Goal: Information Seeking & Learning: Learn about a topic

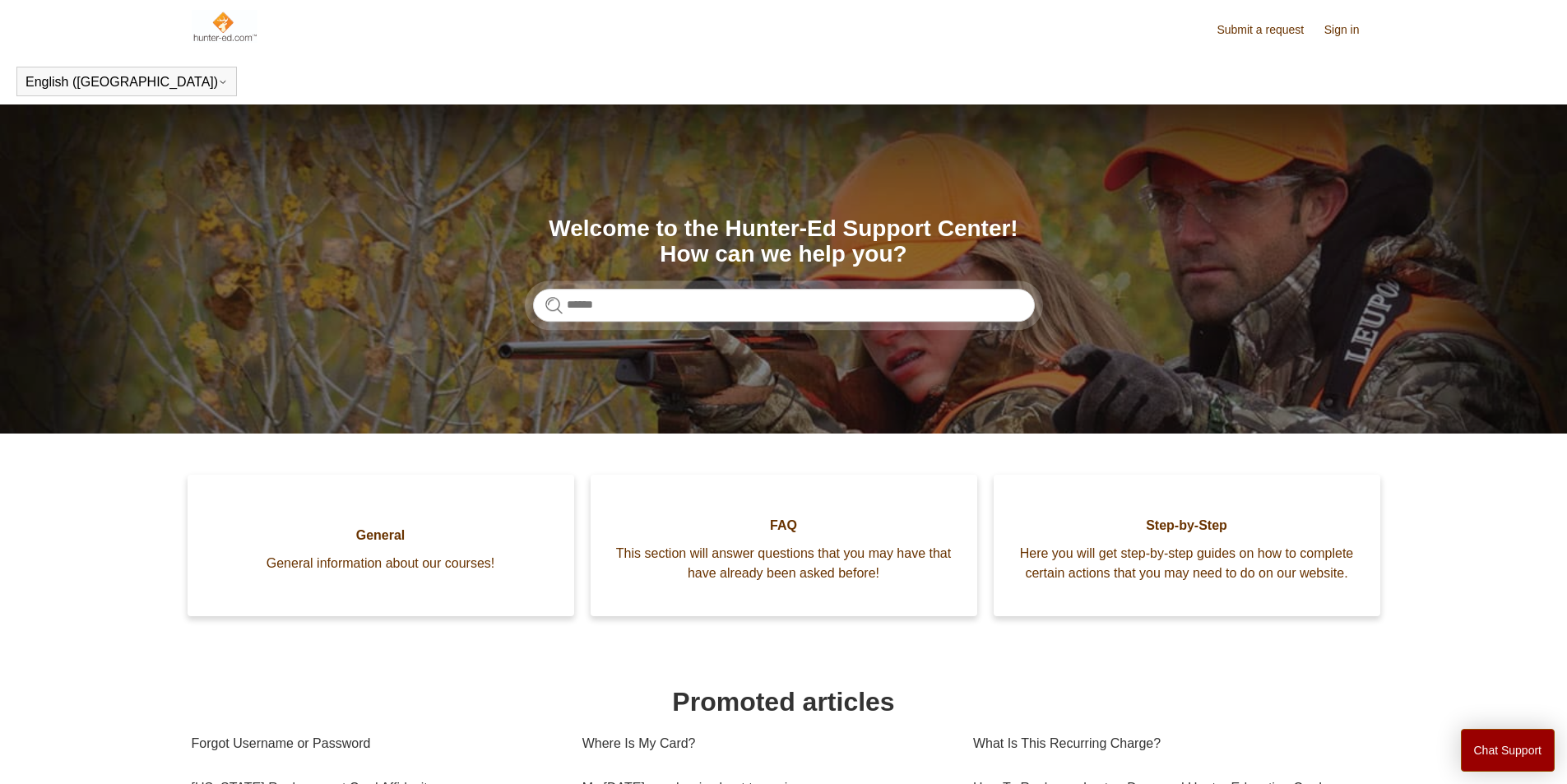
click at [1259, 34] on link "Submit a request" at bounding box center [1268, 29] width 104 height 18
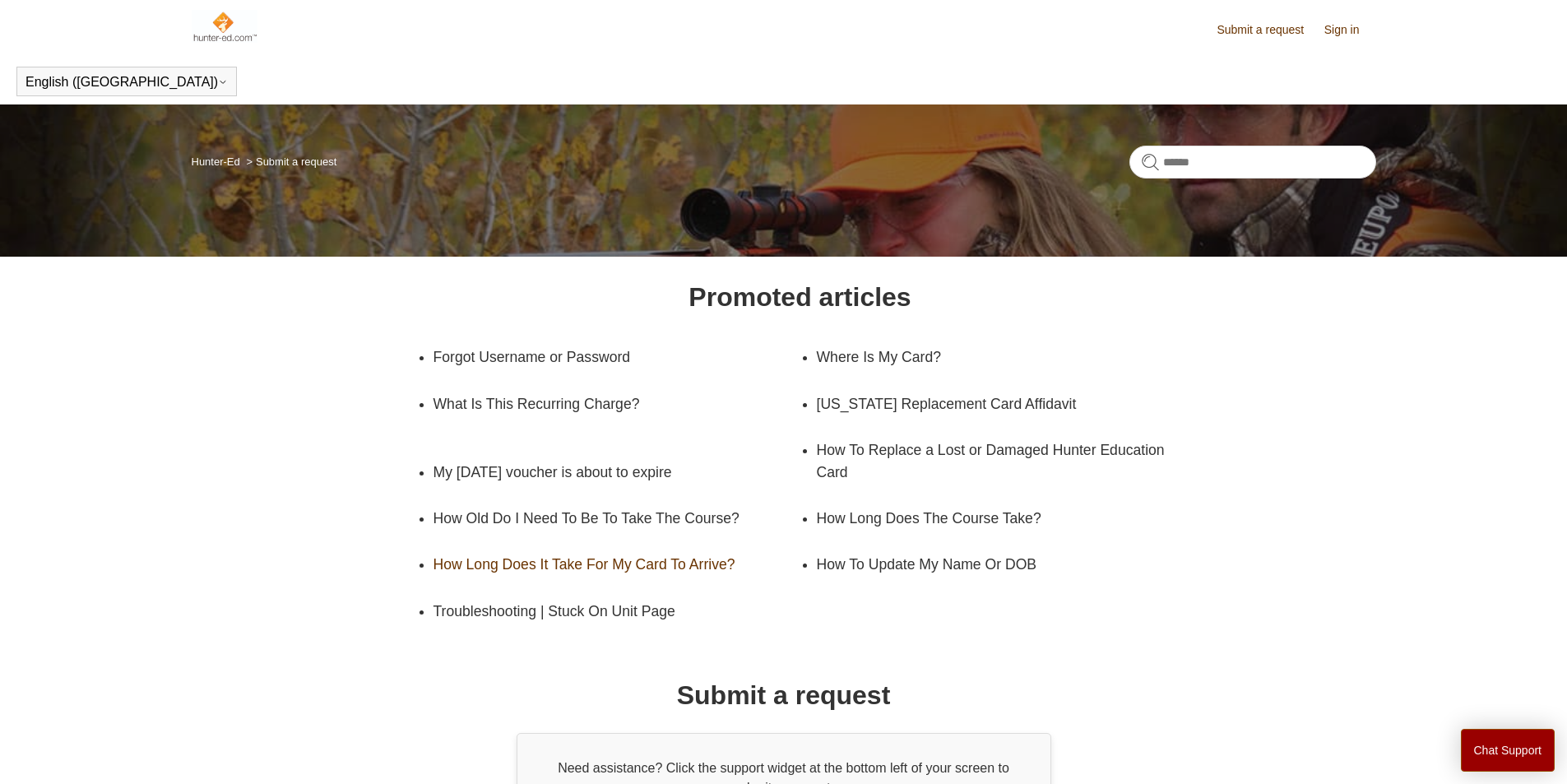
click at [601, 569] on link "How Long Does It Take For My Card To Arrive?" at bounding box center [617, 564] width 367 height 46
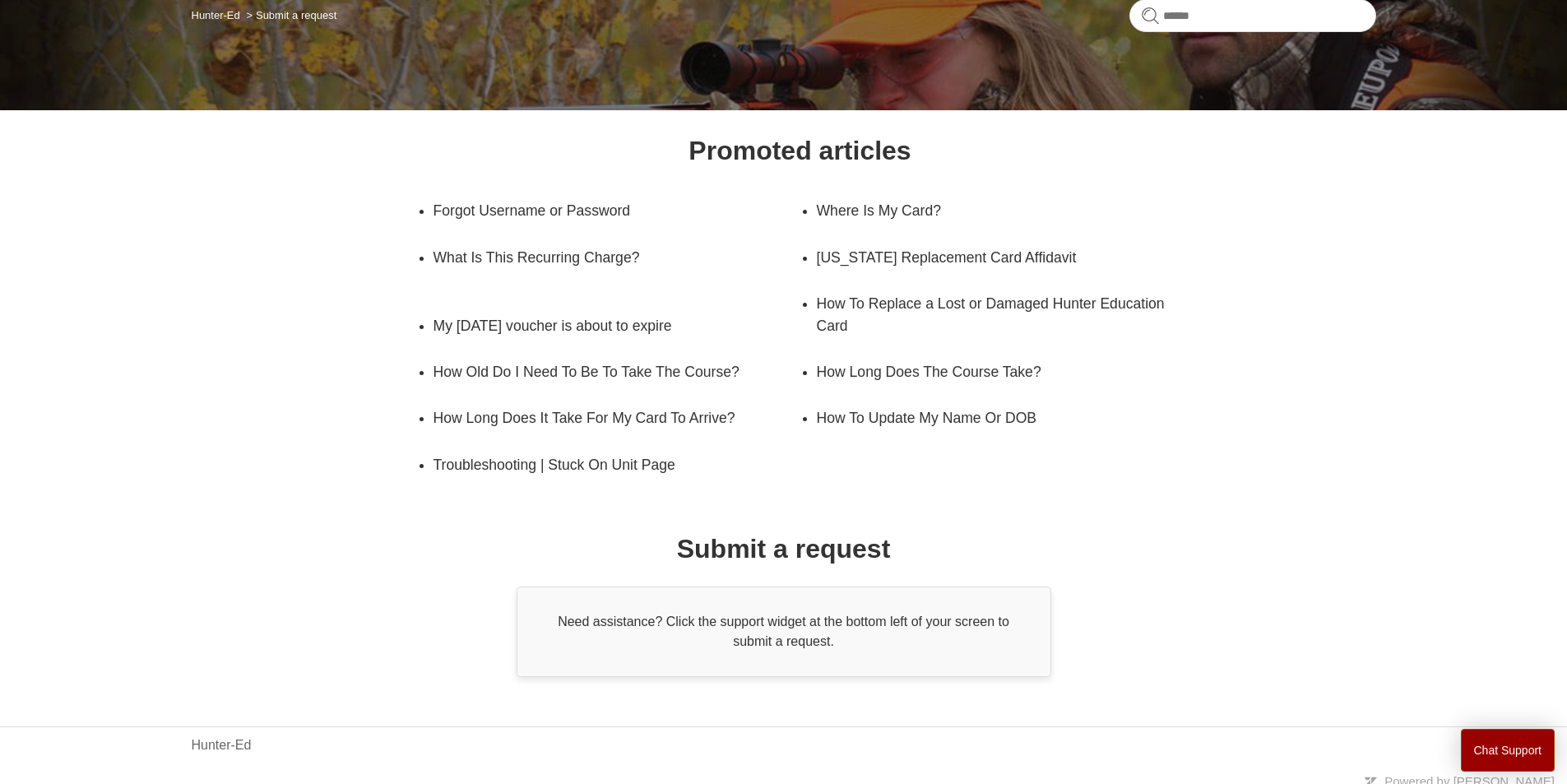
scroll to position [157, 0]
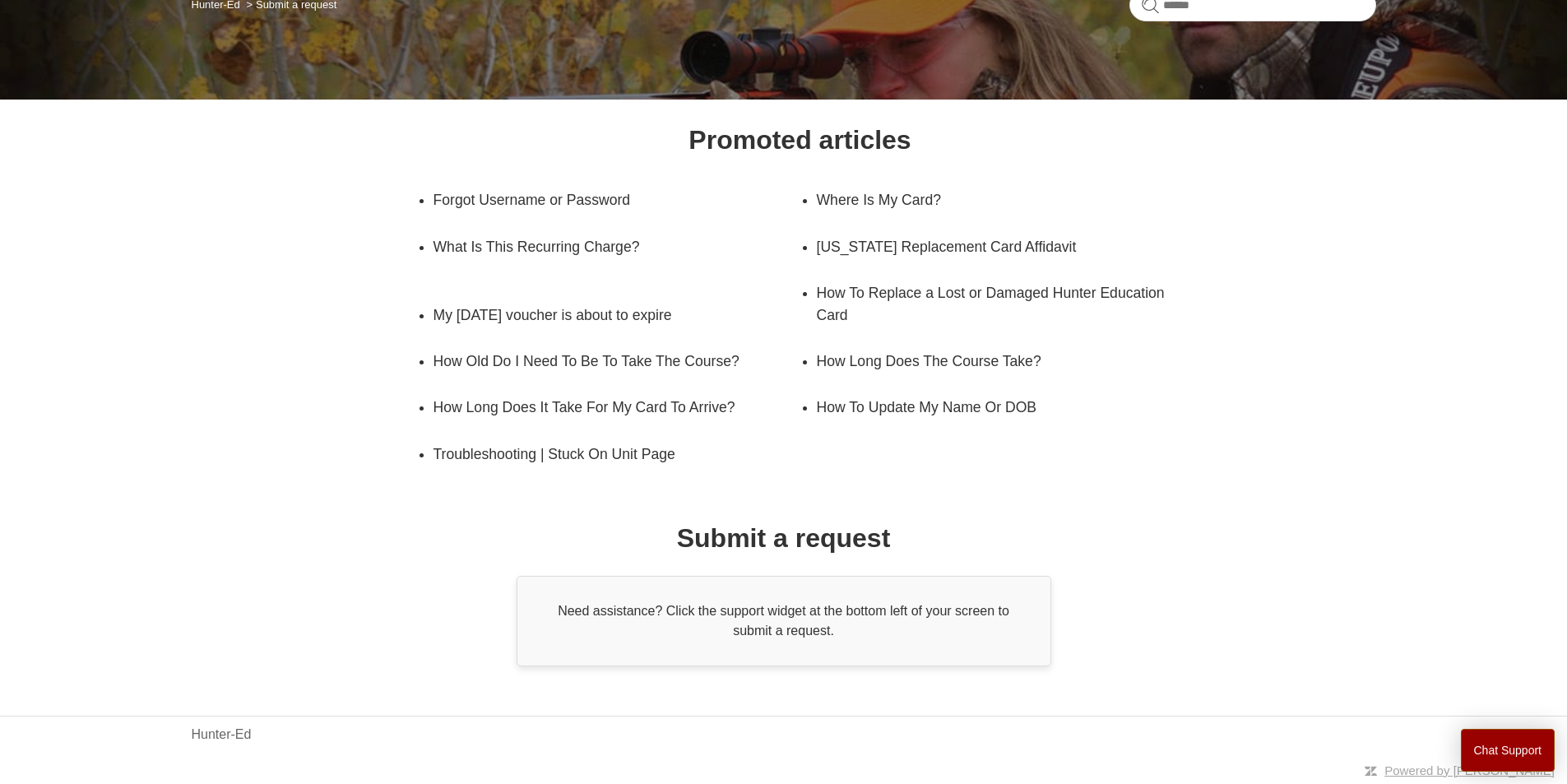
click at [815, 617] on div "Need assistance? Click the support widget at the bottom left of your screen to …" at bounding box center [784, 621] width 534 height 91
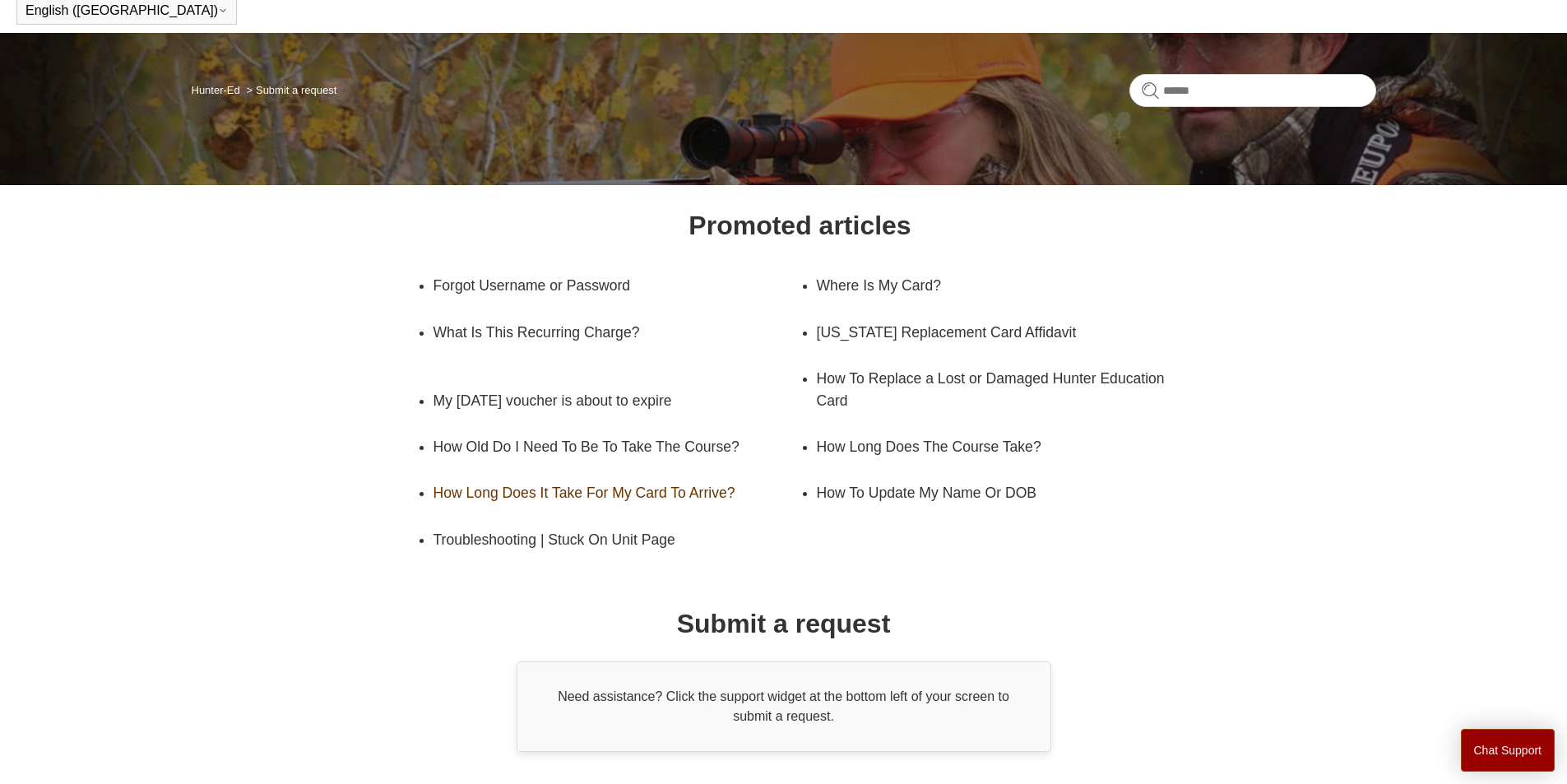
scroll to position [0, 0]
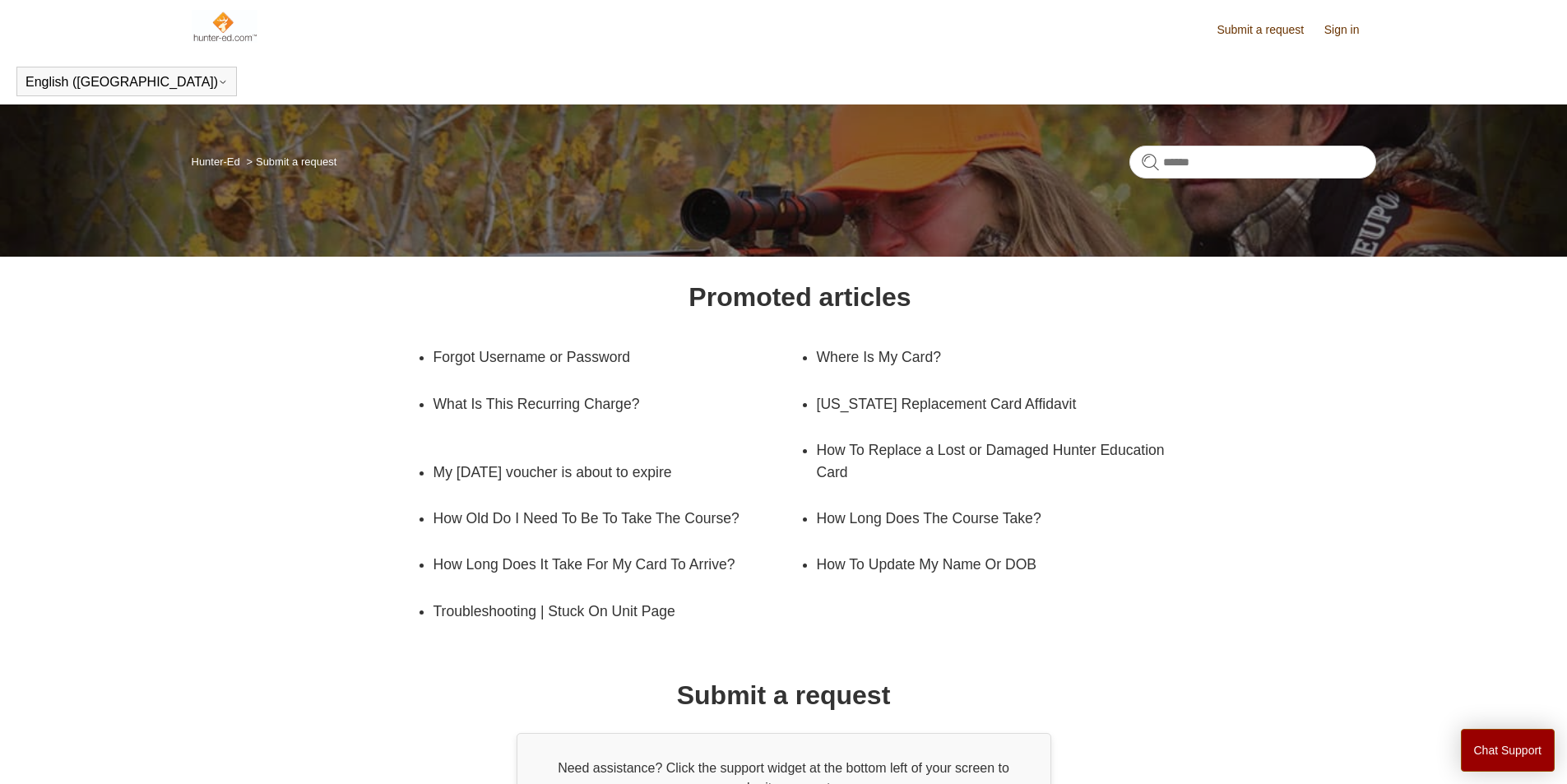
click at [208, 29] on img at bounding box center [225, 26] width 66 height 33
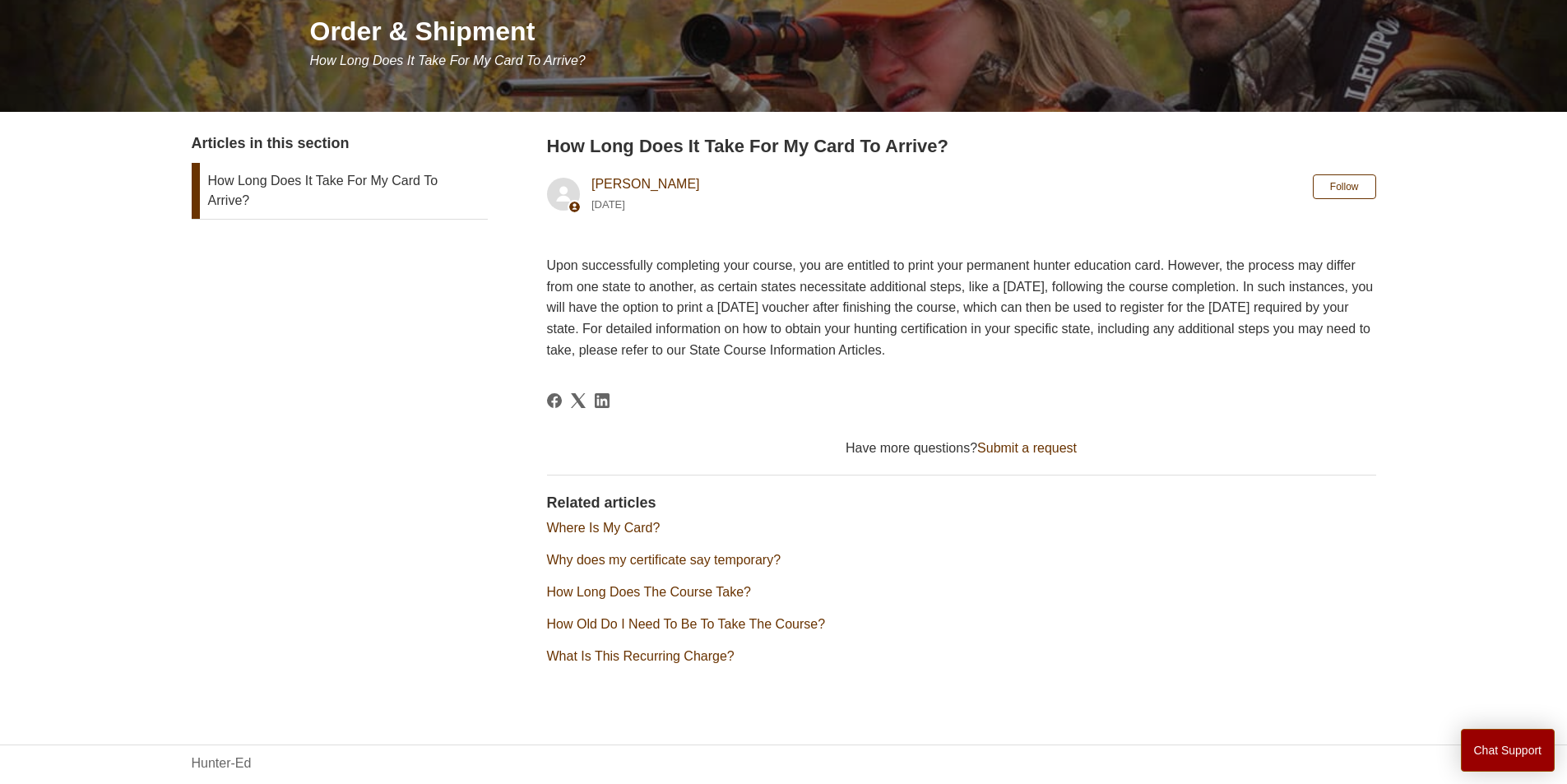
scroll to position [233, 0]
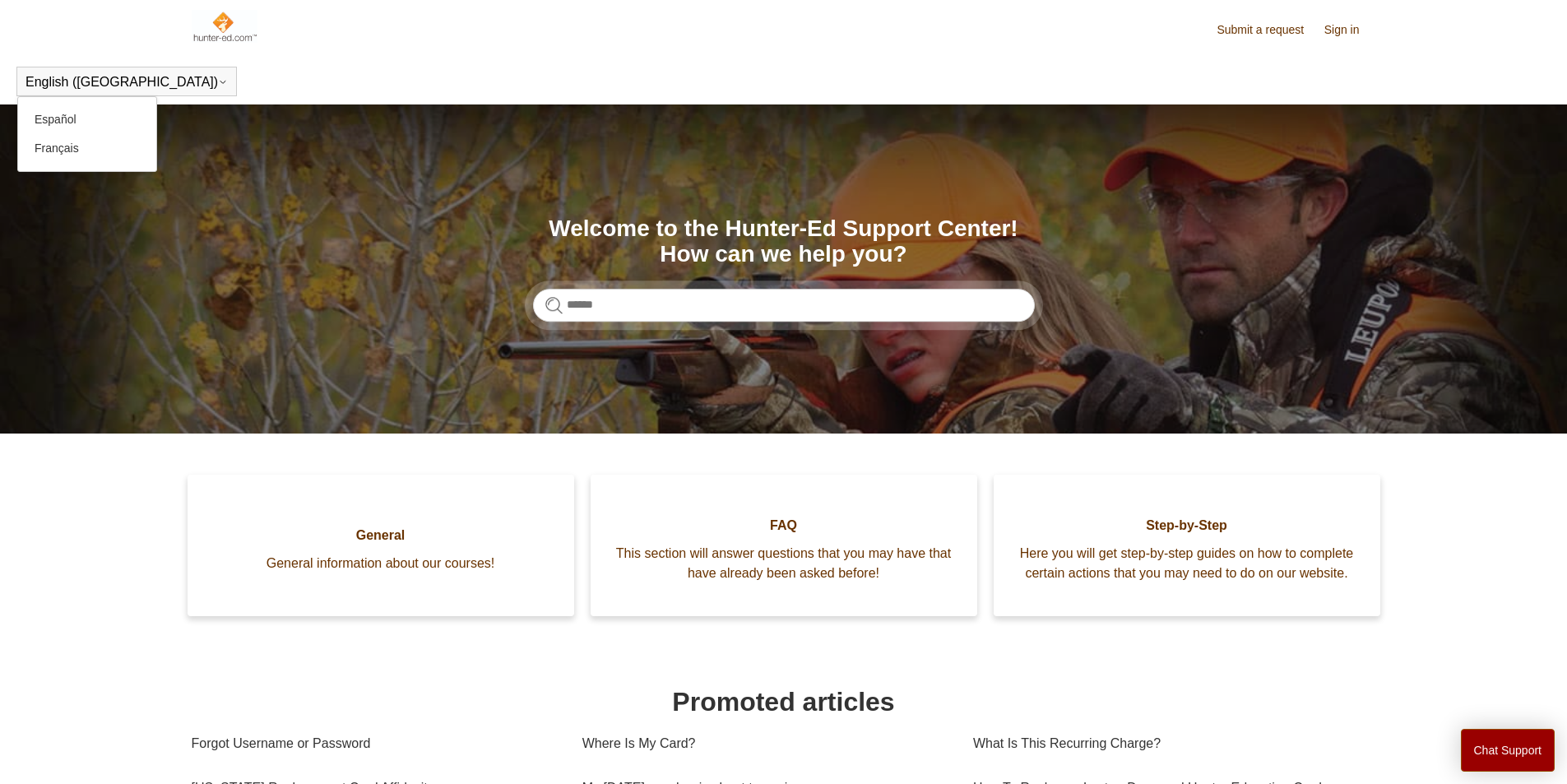
click at [77, 72] on div "English (US) Español Français" at bounding box center [127, 81] width 220 height 29
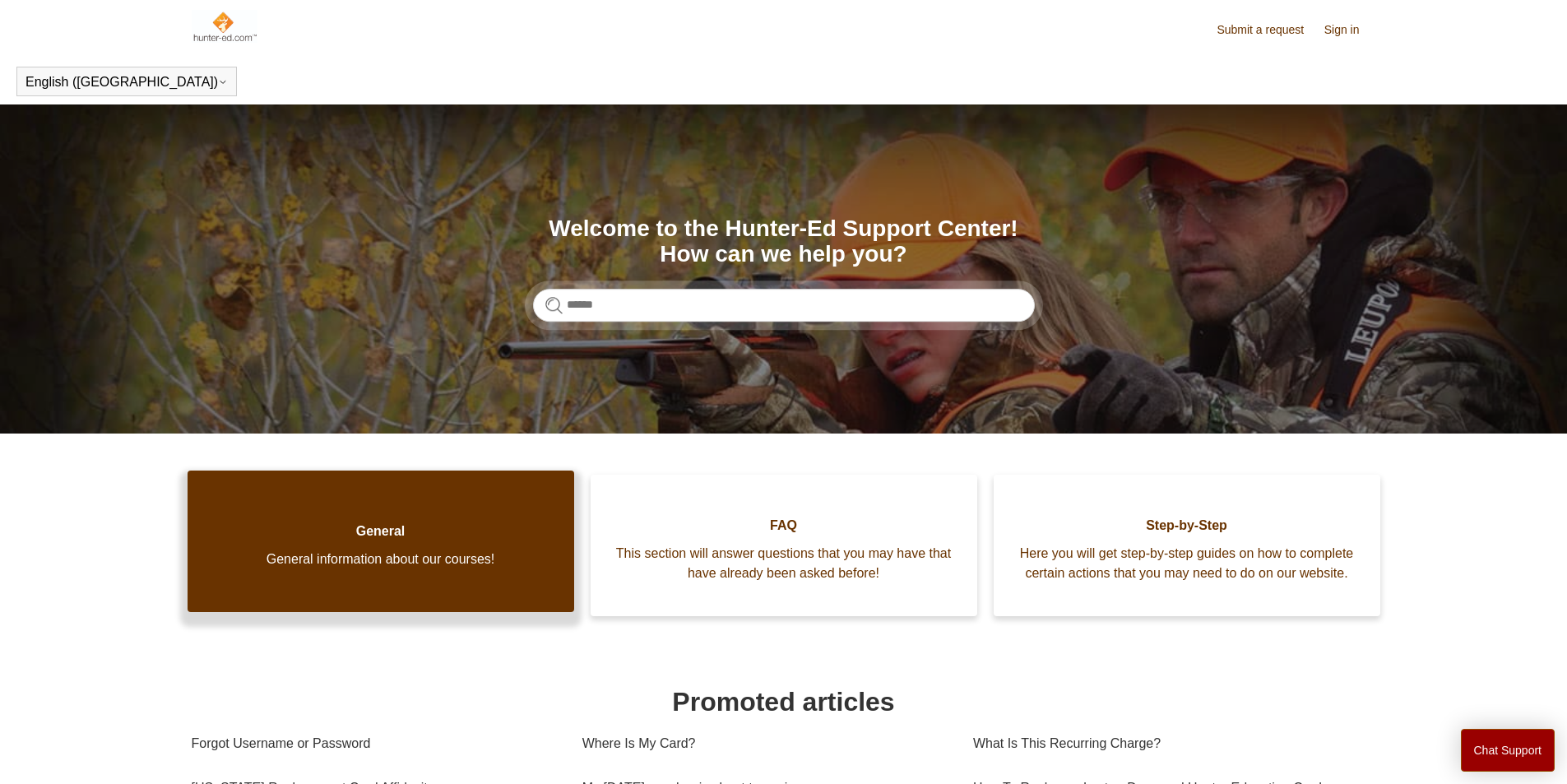
click at [348, 553] on link "General General information about our courses!" at bounding box center [380, 541] width 386 height 141
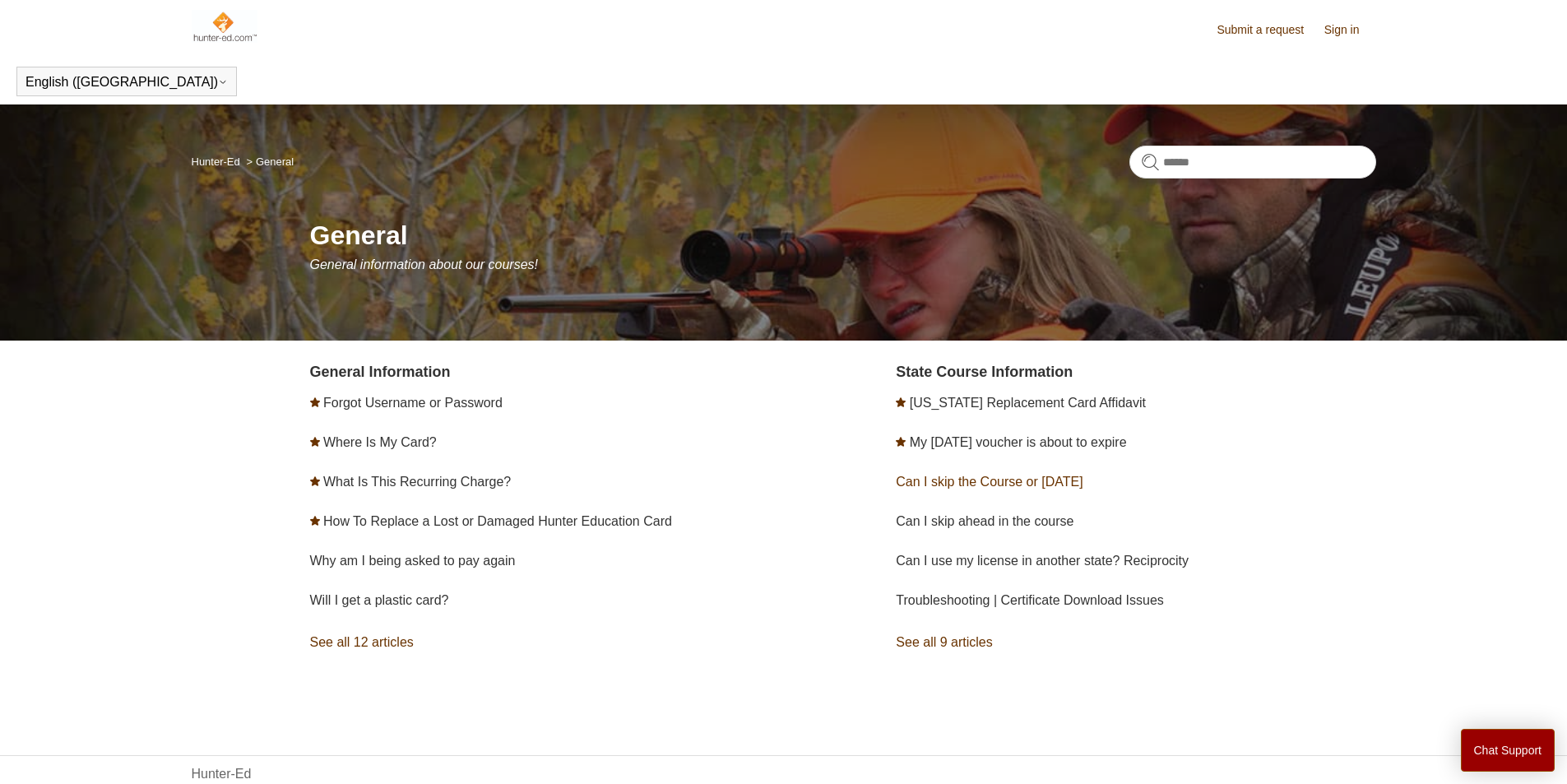
click at [1013, 482] on link "Can I skip the Course or [DATE]" at bounding box center [990, 481] width 187 height 14
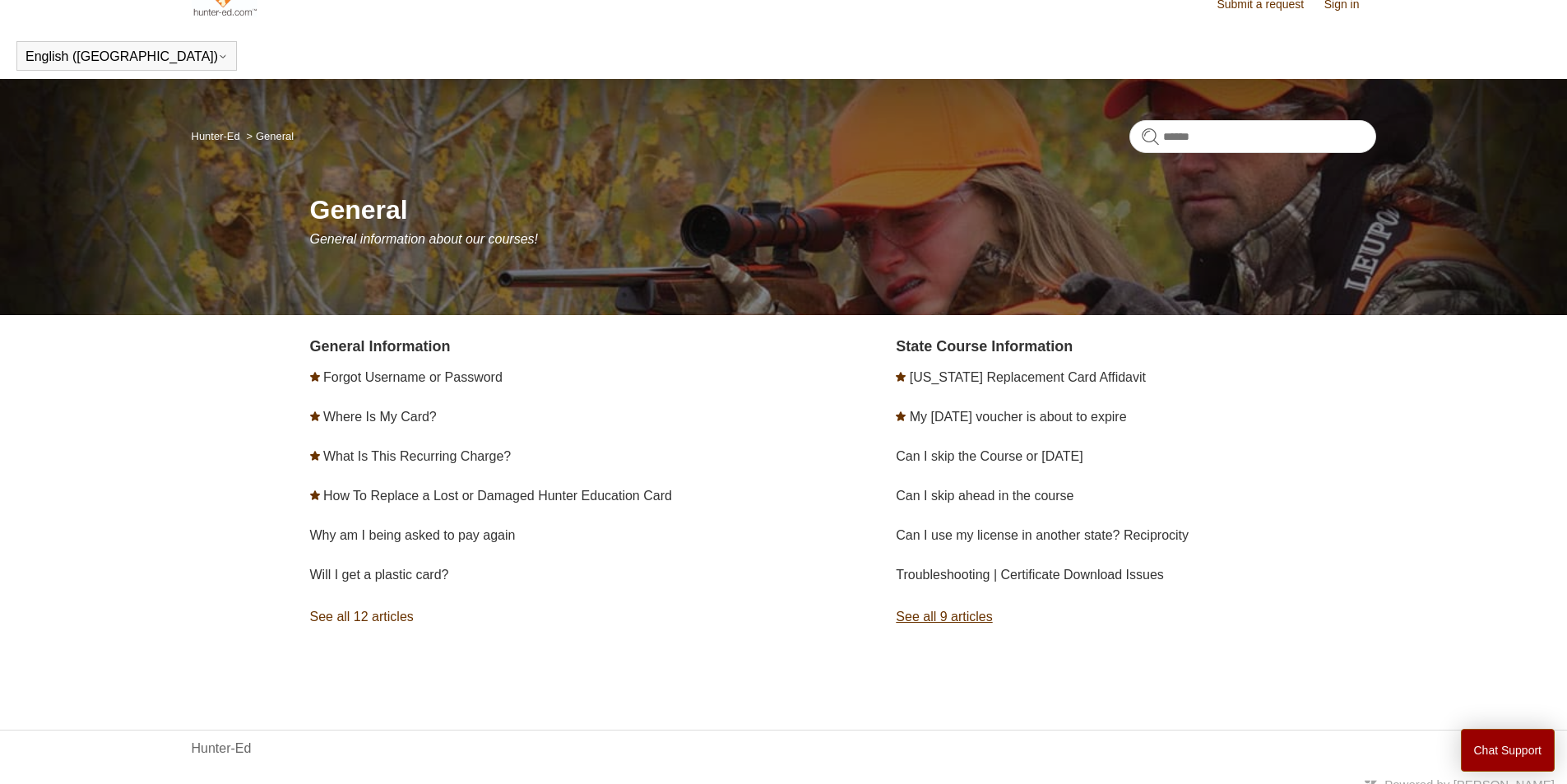
scroll to position [40, 0]
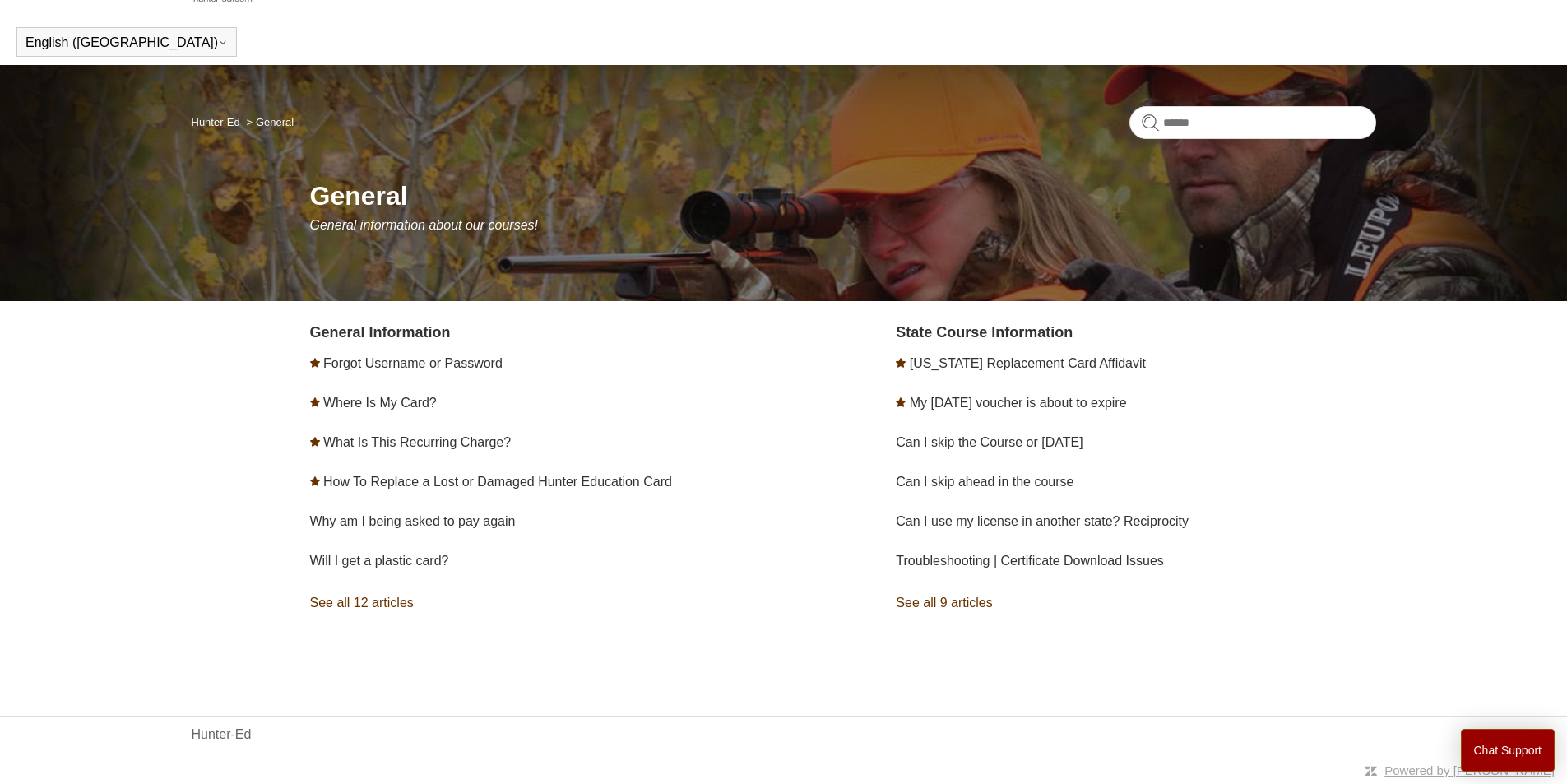
click at [966, 592] on link "See all 9 articles" at bounding box center [1136, 602] width 480 height 45
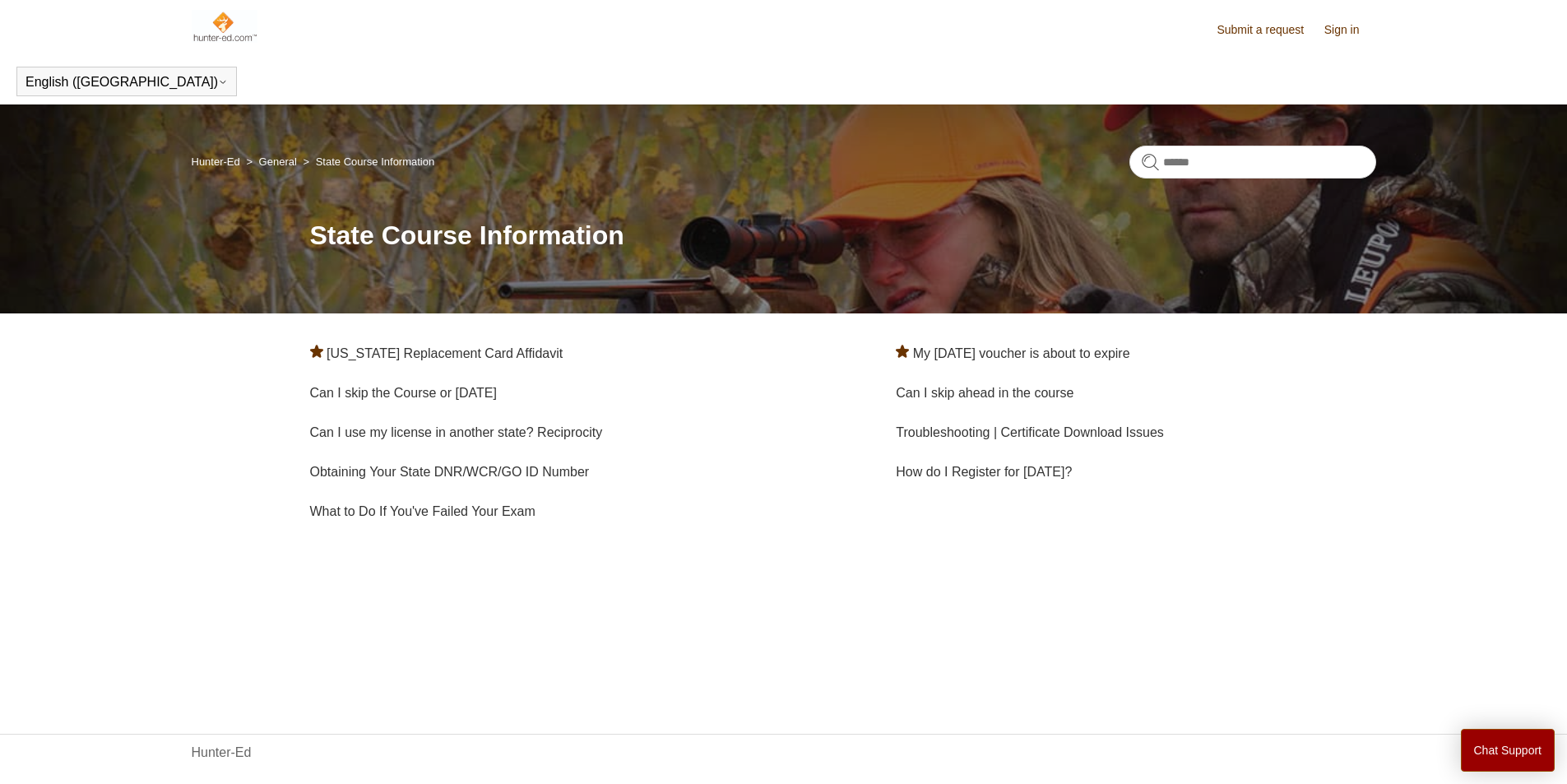
click at [1347, 23] on link "Sign in" at bounding box center [1351, 29] width 52 height 18
click at [972, 483] on li "How do I Register for [DATE]?" at bounding box center [1136, 472] width 480 height 40
click at [984, 470] on link "How do I Register for [DATE]?" at bounding box center [984, 471] width 176 height 14
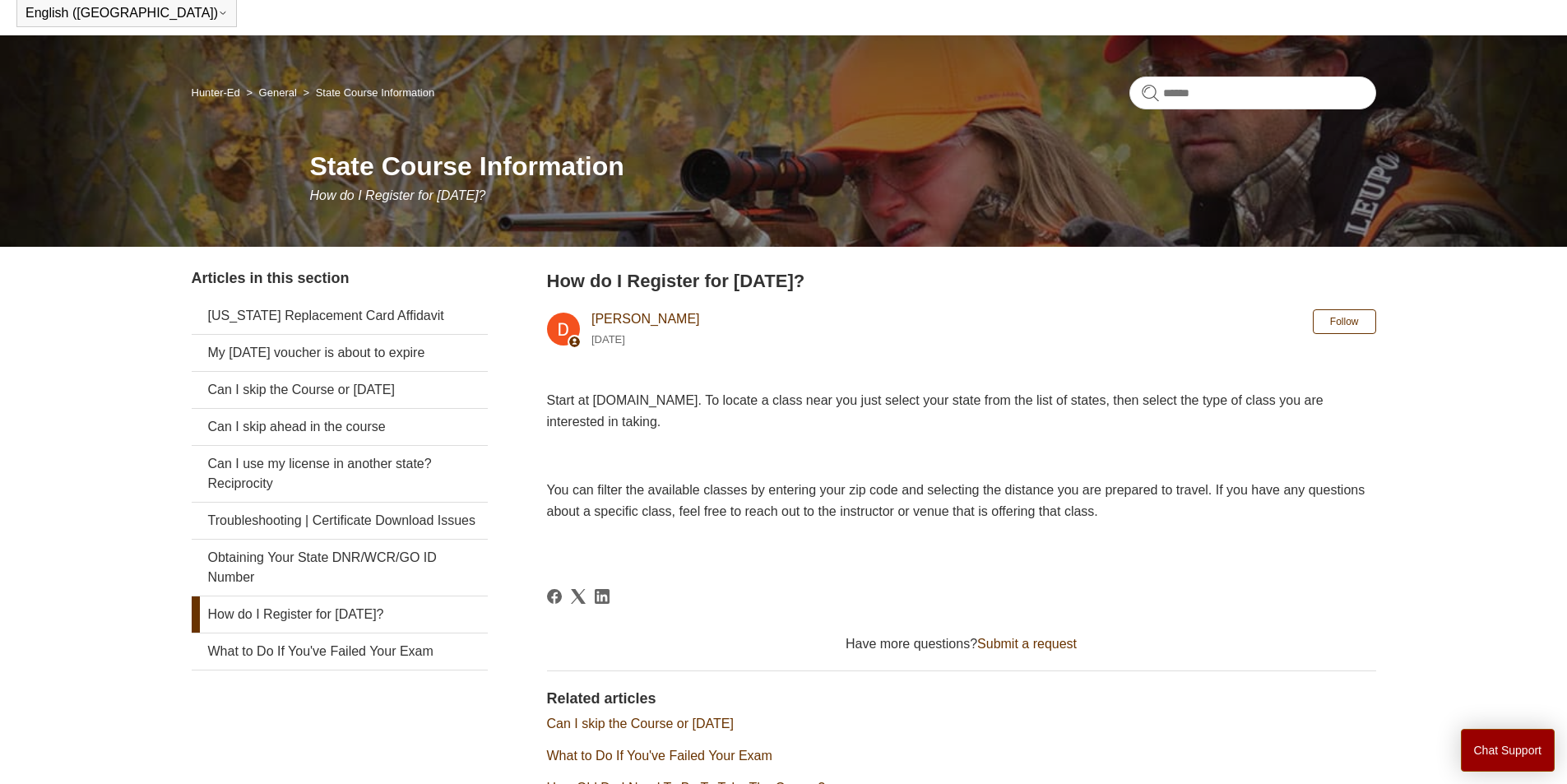
scroll to position [246, 0]
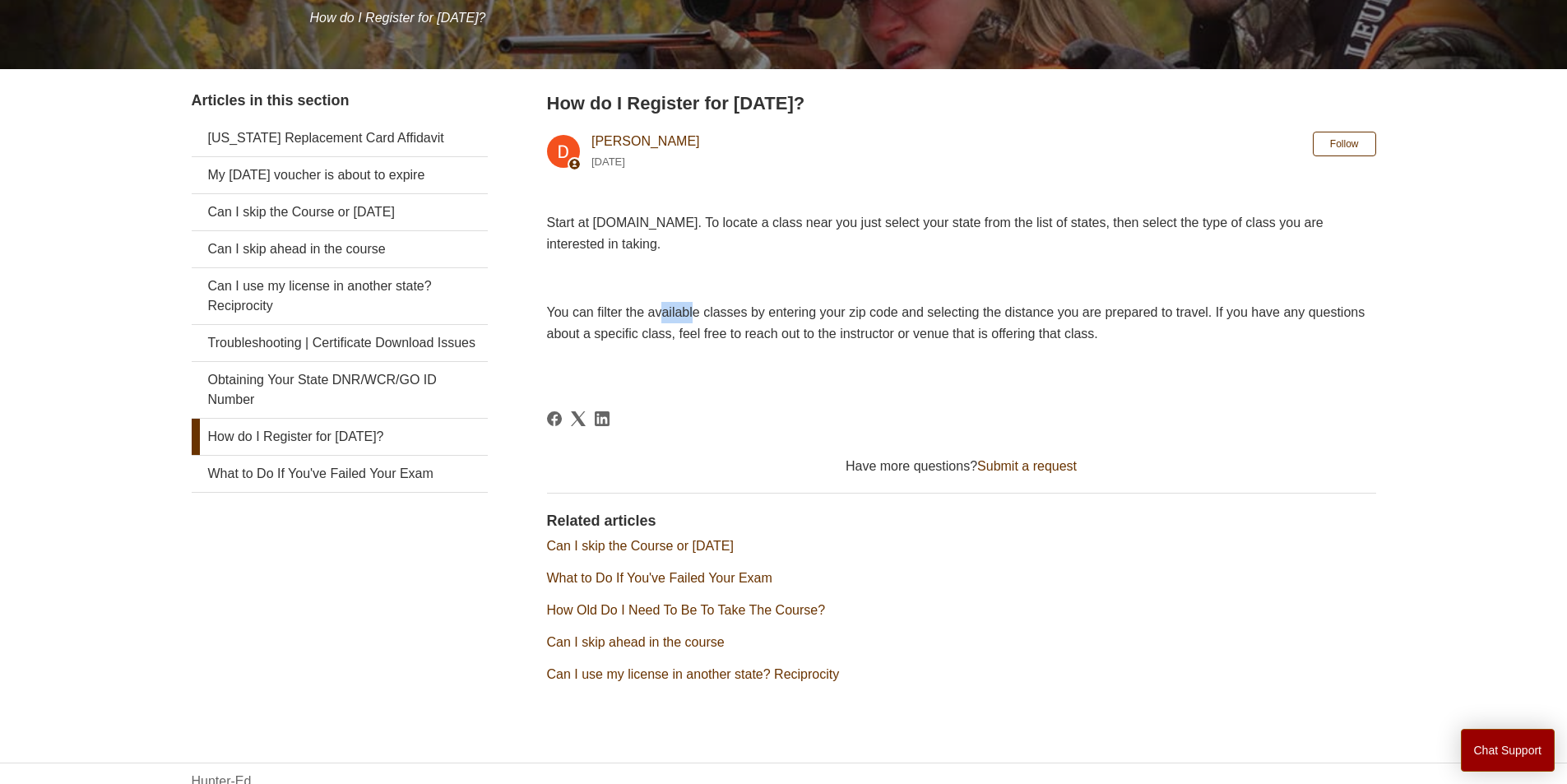
drag, startPoint x: 672, startPoint y: 313, endPoint x: 733, endPoint y: 307, distance: 61.3
click at [733, 307] on span "You can filter the available classes by entering your zip code and selecting th…" at bounding box center [956, 323] width 819 height 35
click at [822, 361] on p at bounding box center [961, 367] width 829 height 21
click at [1469, 757] on button "Chat Support" at bounding box center [1508, 750] width 94 height 43
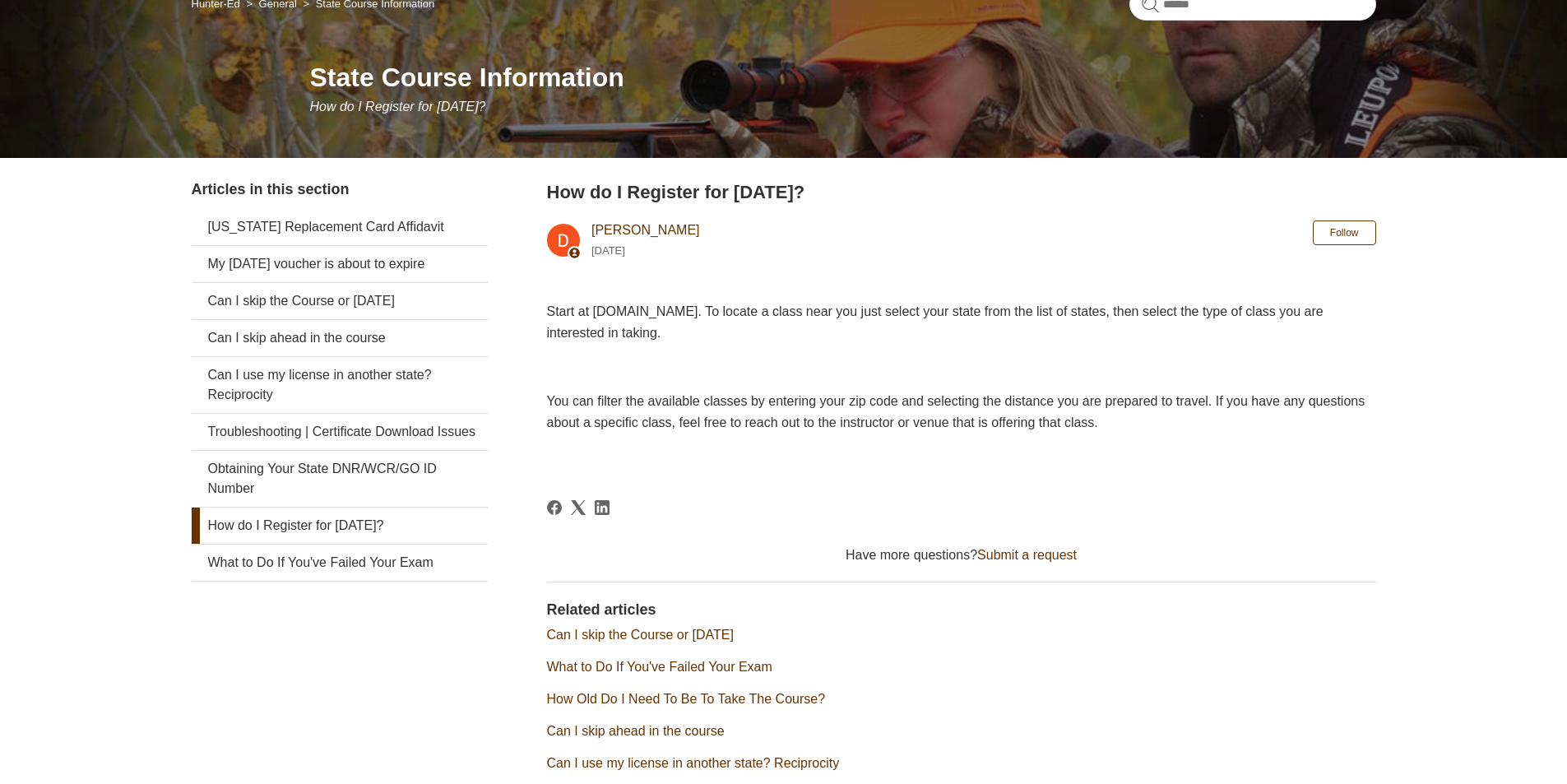
scroll to position [0, 0]
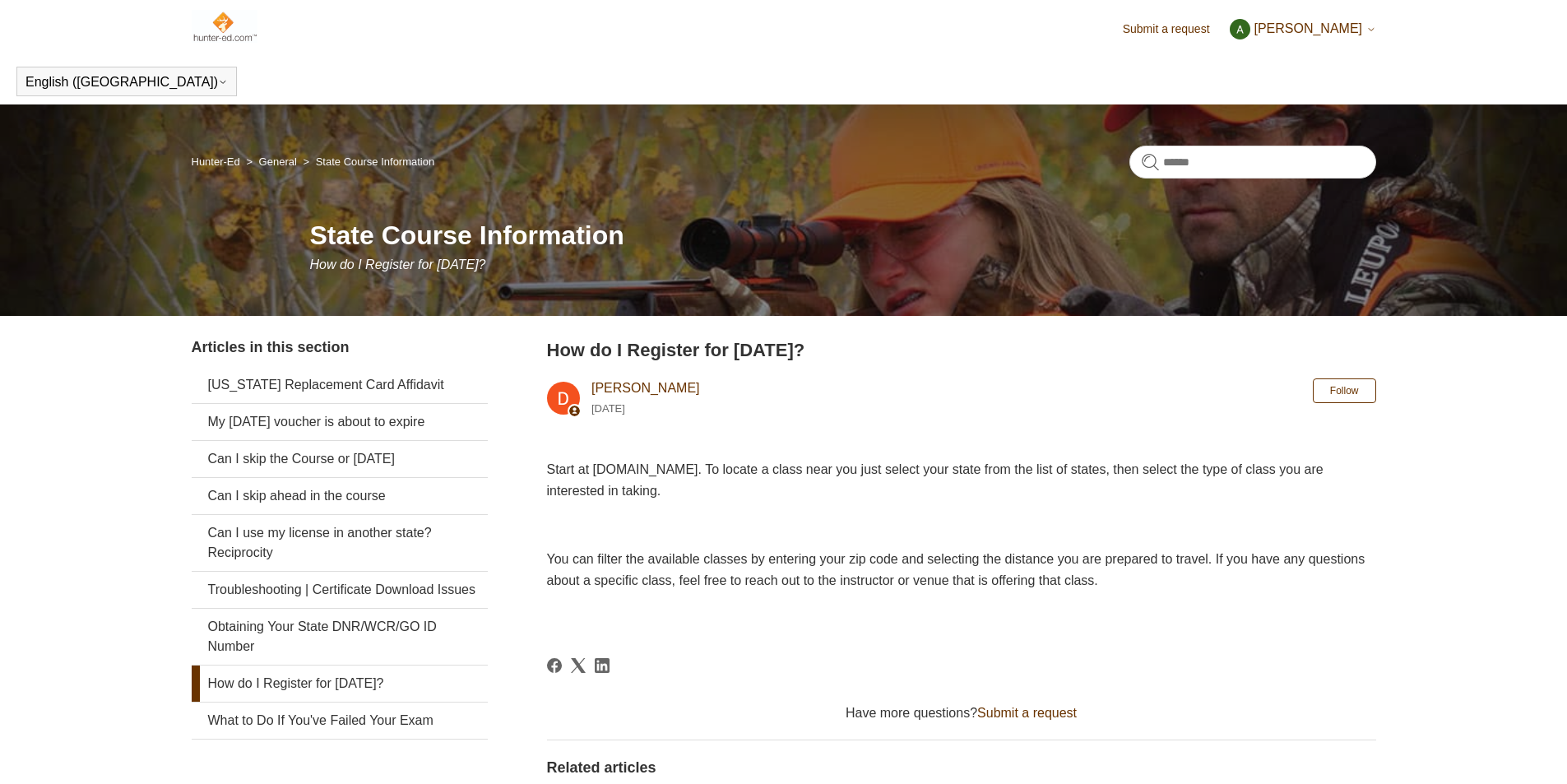
click at [189, 25] on div "Submit a request Artur Nech My activities My profile Sign out English (US) Espa…" at bounding box center [784, 52] width 1567 height 104
click at [208, 25] on img at bounding box center [225, 26] width 66 height 33
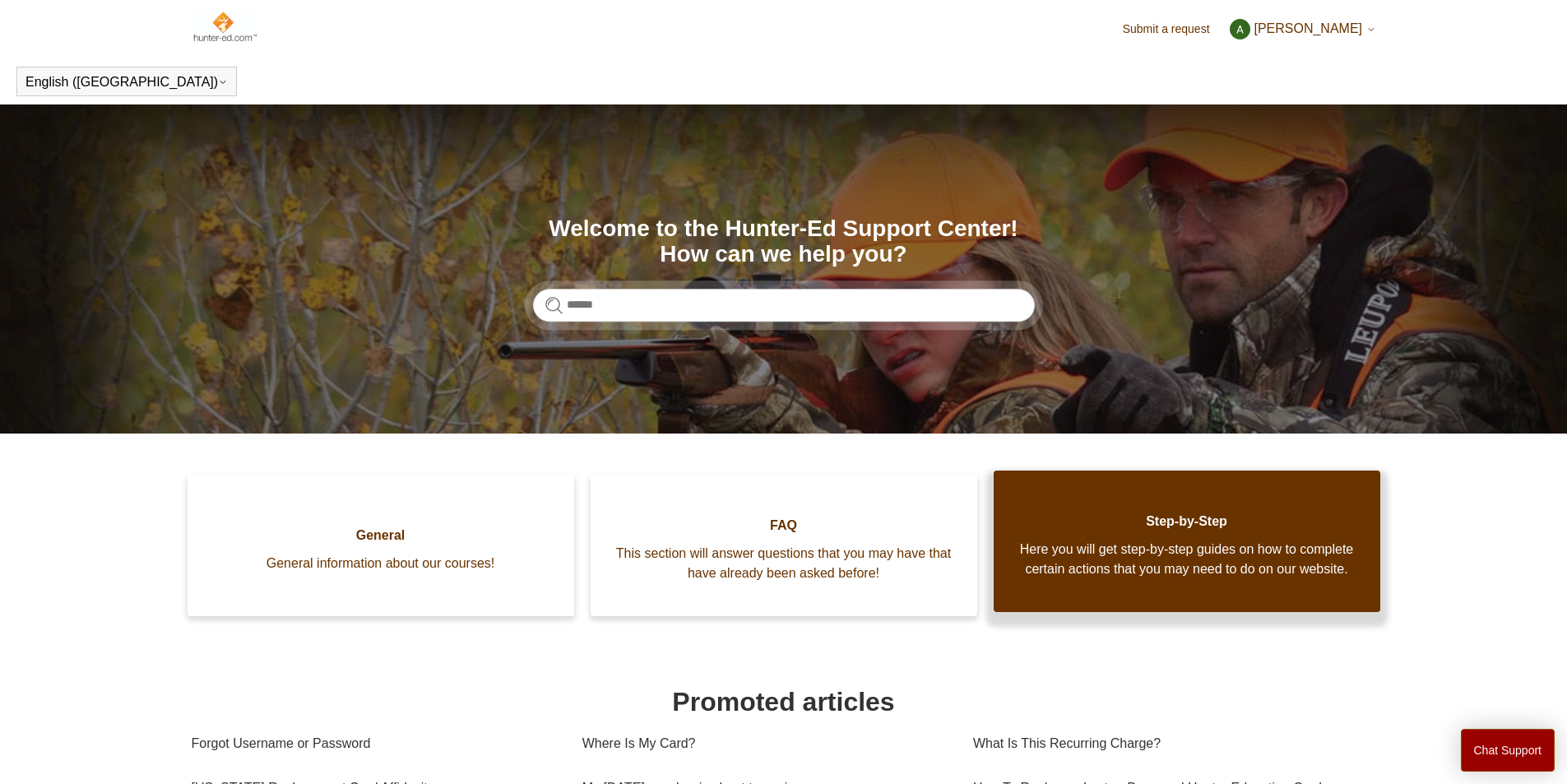
click at [1211, 564] on span "Here you will get step-by-step guides on how to complete certain actions that y…" at bounding box center [1187, 559] width 337 height 40
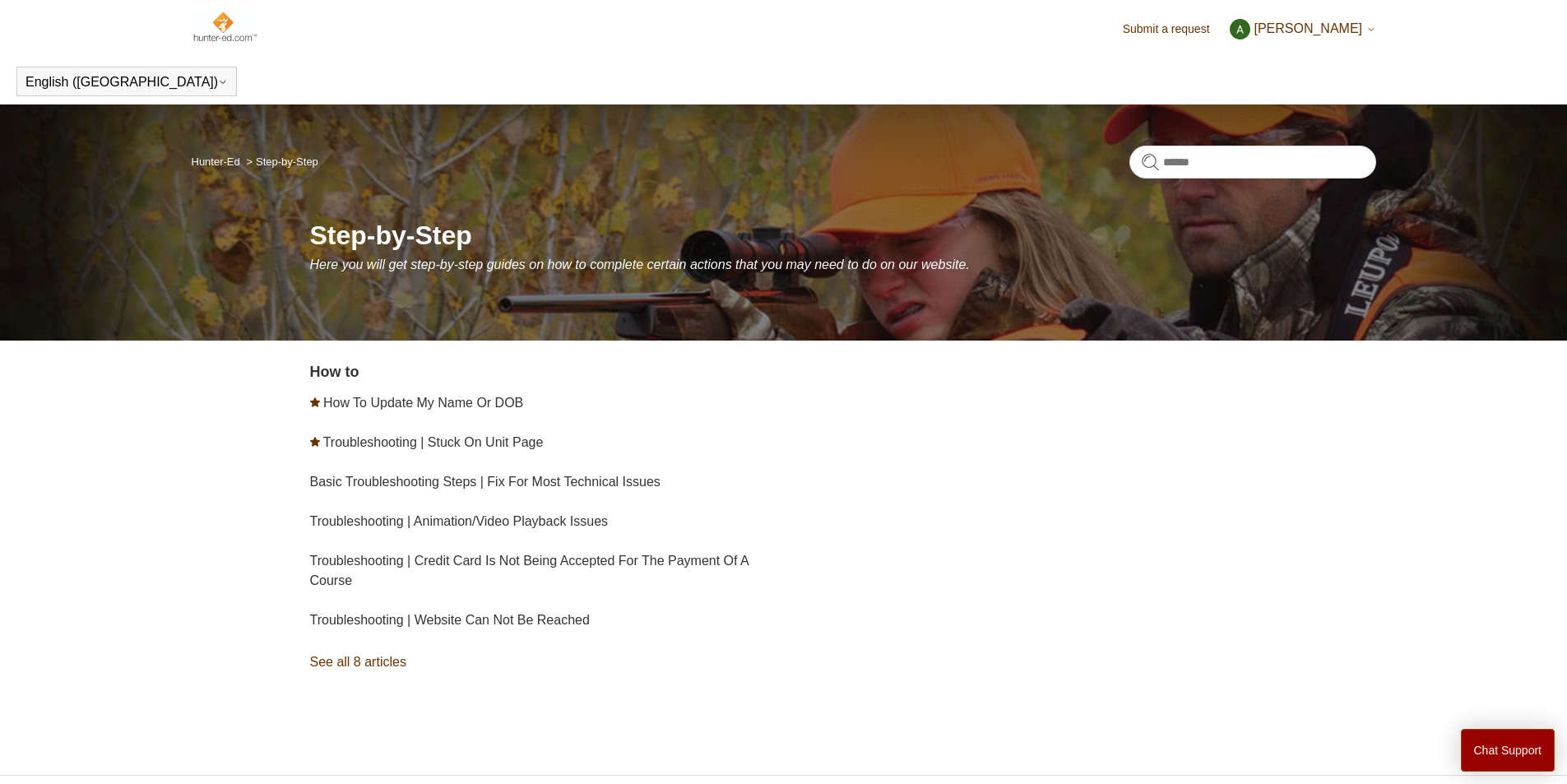
scroll to position [59, 0]
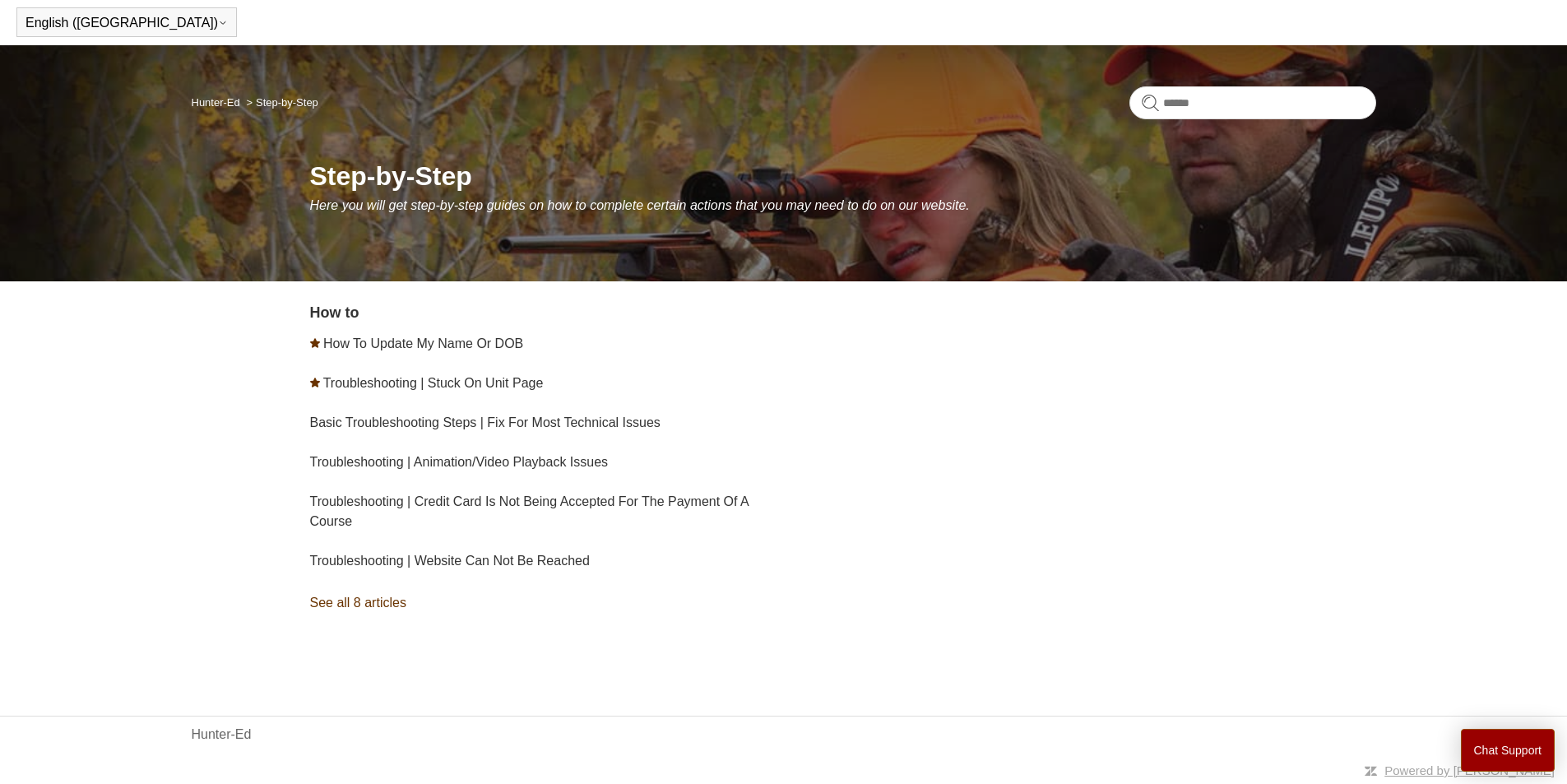
click at [402, 605] on link "See all 8 articles" at bounding box center [550, 602] width 480 height 45
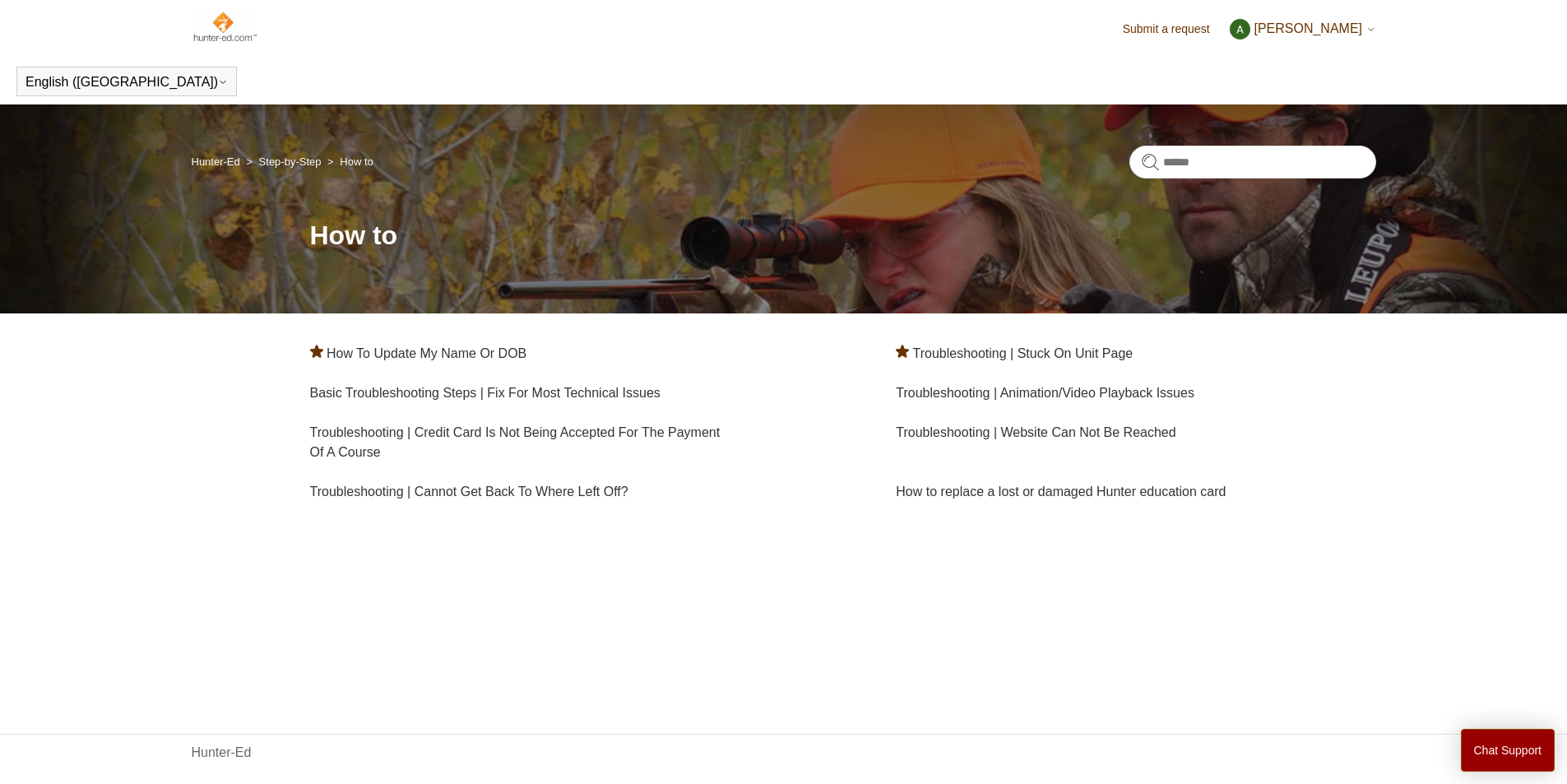
click at [1224, 32] on link "Submit a request" at bounding box center [1174, 29] width 104 height 18
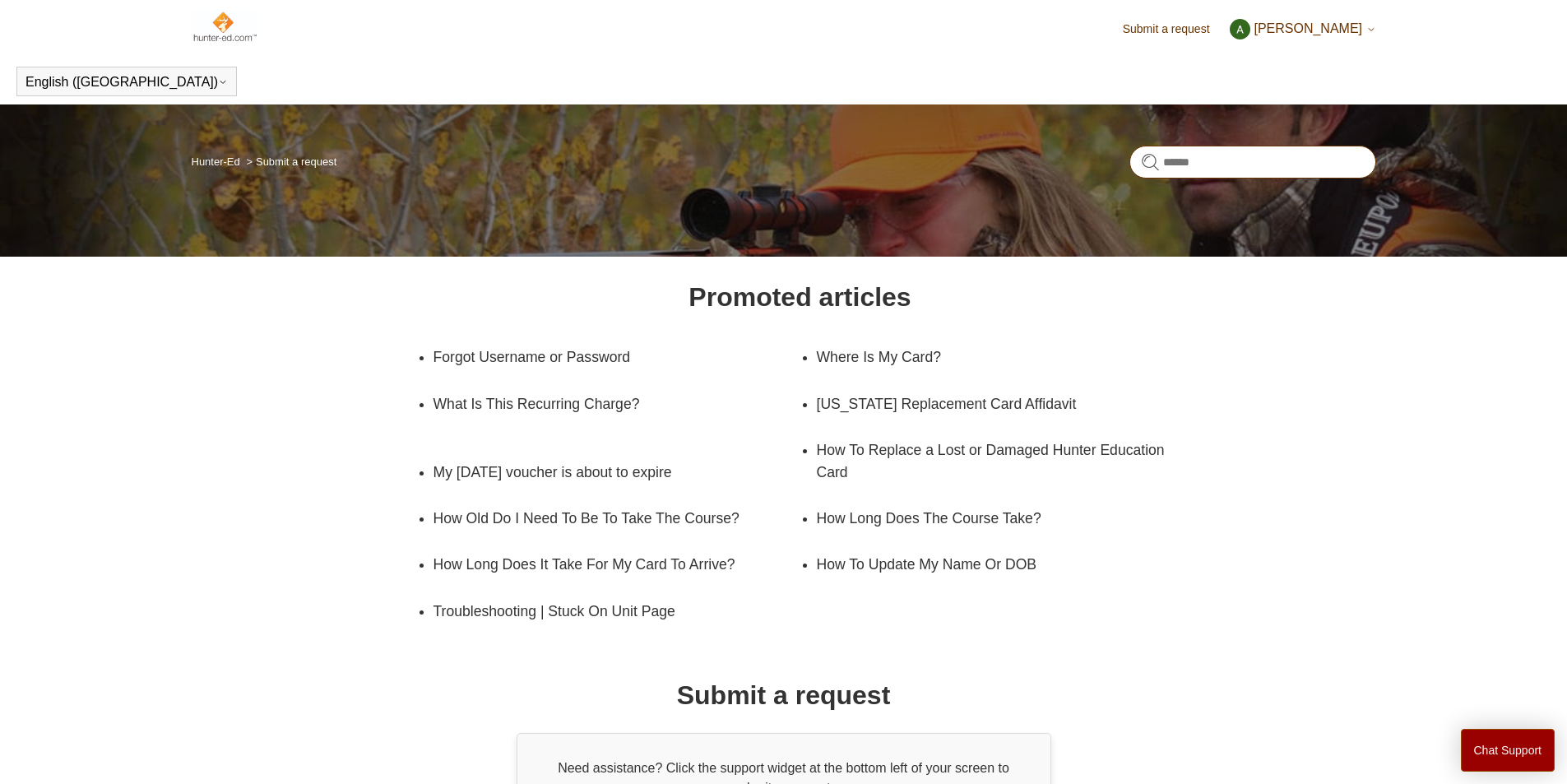
click at [1237, 161] on input "Search" at bounding box center [1252, 162] width 247 height 33
click at [1341, 25] on span "[PERSON_NAME]" at bounding box center [1308, 28] width 109 height 14
click at [1338, 56] on link "My activities" at bounding box center [1299, 64] width 138 height 29
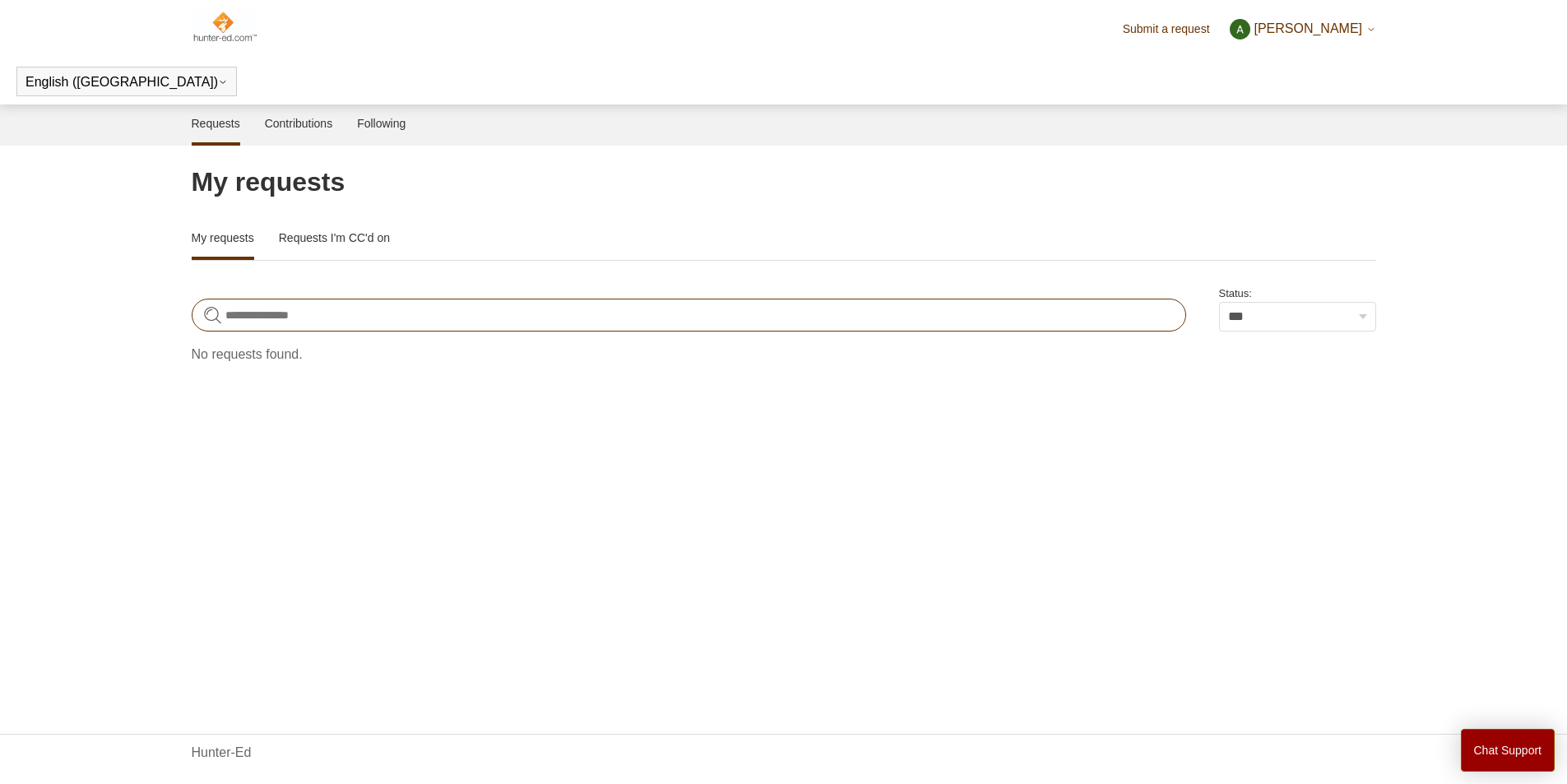
click at [322, 313] on input "Search requests" at bounding box center [689, 315] width 995 height 33
click at [349, 238] on link "Requests I'm CC'd on" at bounding box center [334, 236] width 111 height 34
click at [300, 327] on input "Search requests" at bounding box center [689, 315] width 995 height 33
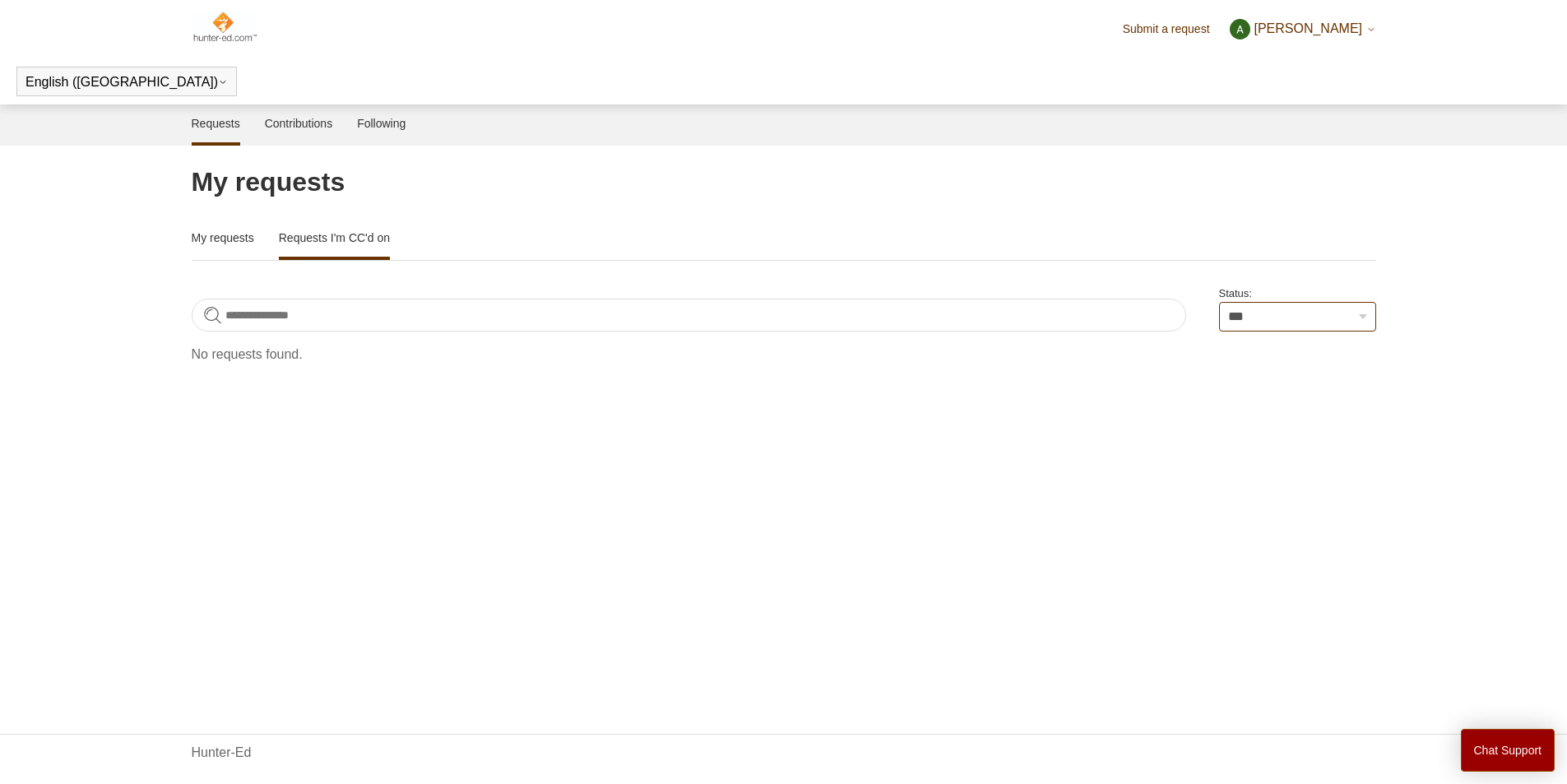
click at [1347, 326] on select "**********" at bounding box center [1298, 316] width 157 height 29
click at [300, 125] on link "Contributions" at bounding box center [299, 121] width 68 height 34
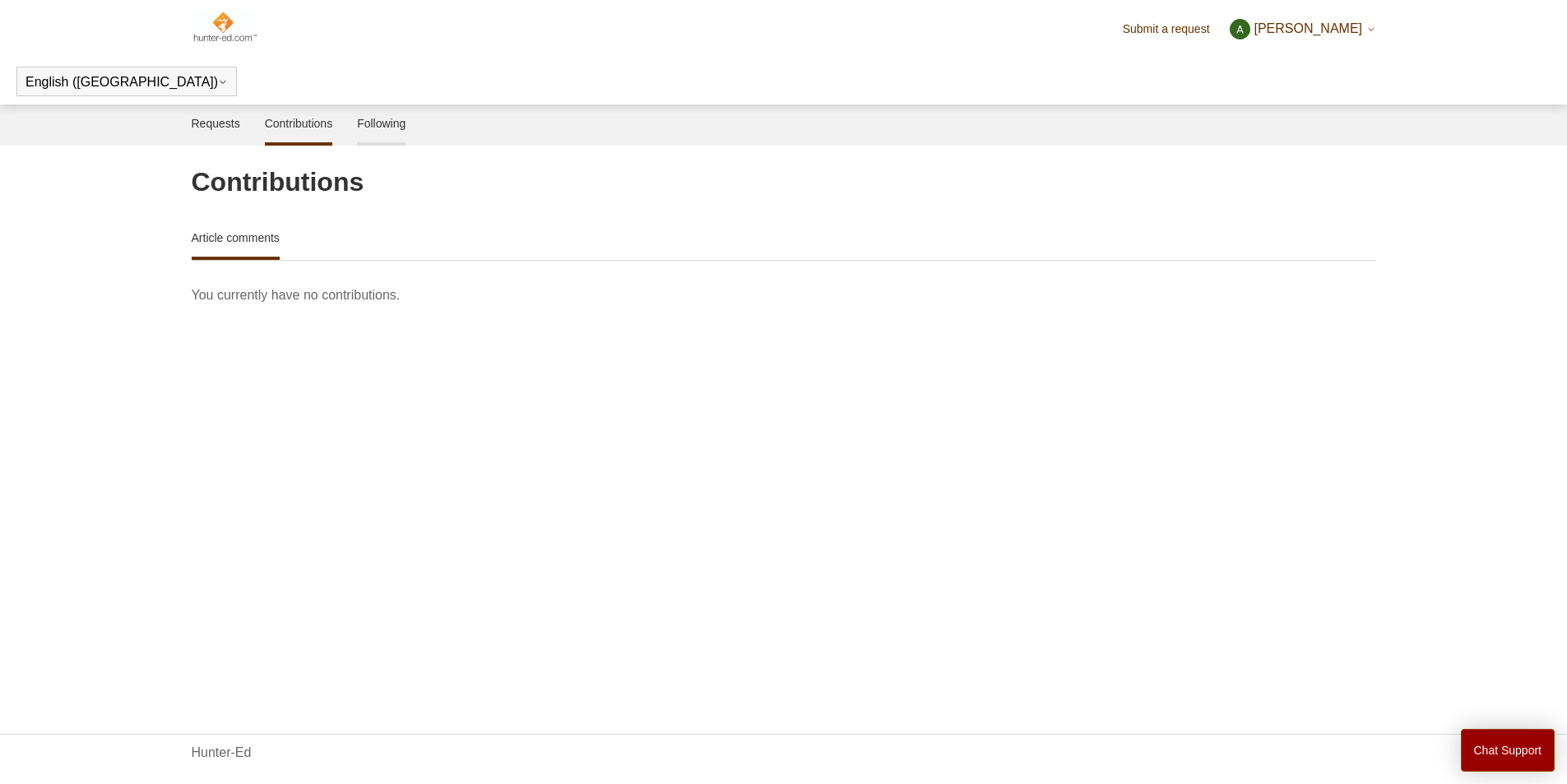
click at [400, 117] on link "Following" at bounding box center [381, 121] width 49 height 34
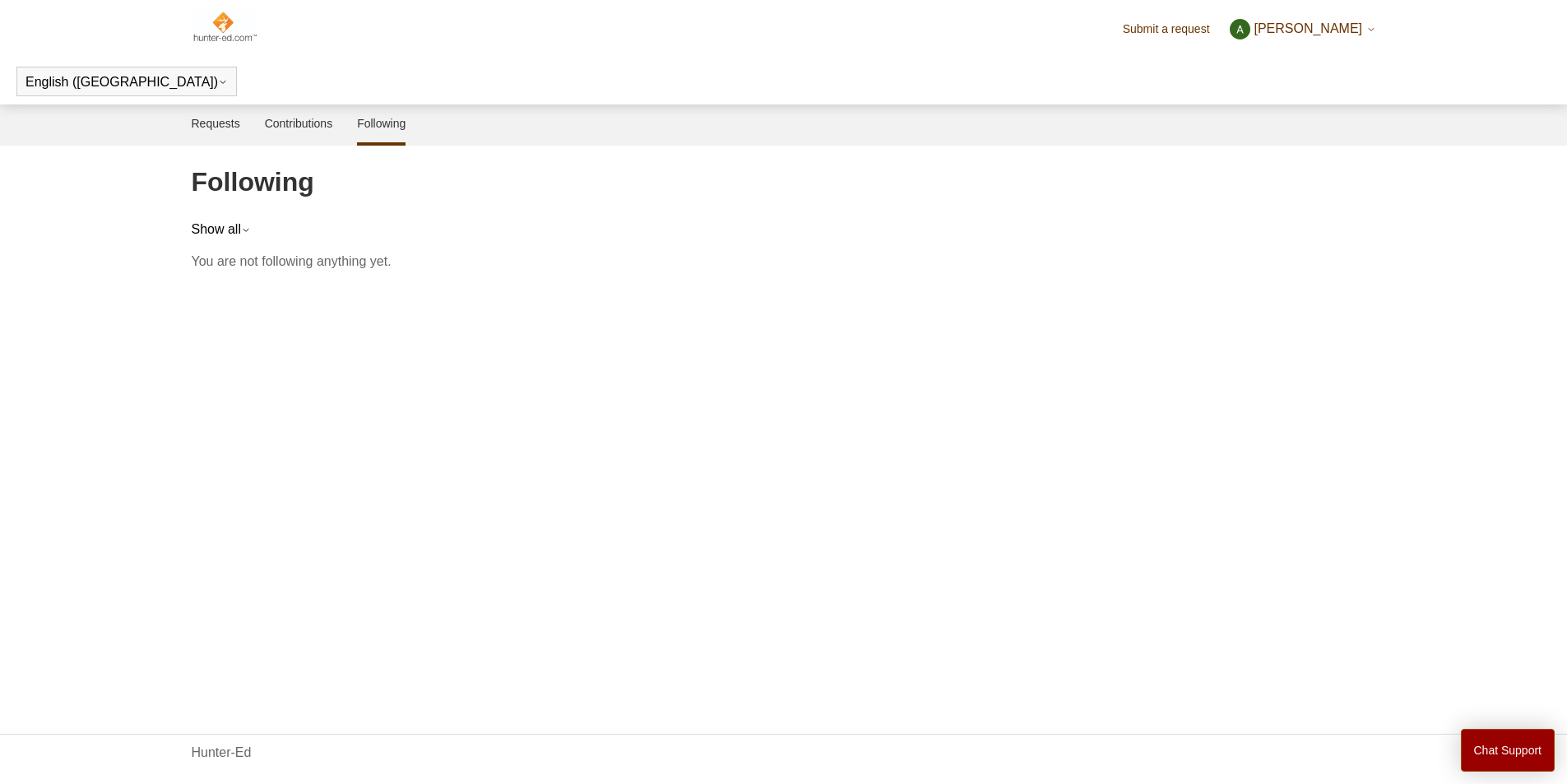
click at [227, 219] on div "Following Show all All Sections Articles Topics Posts Users You are not followi…" at bounding box center [784, 217] width 1185 height 109
click at [240, 236] on button "Show all" at bounding box center [221, 230] width 59 height 15
click at [237, 36] on img at bounding box center [225, 26] width 66 height 33
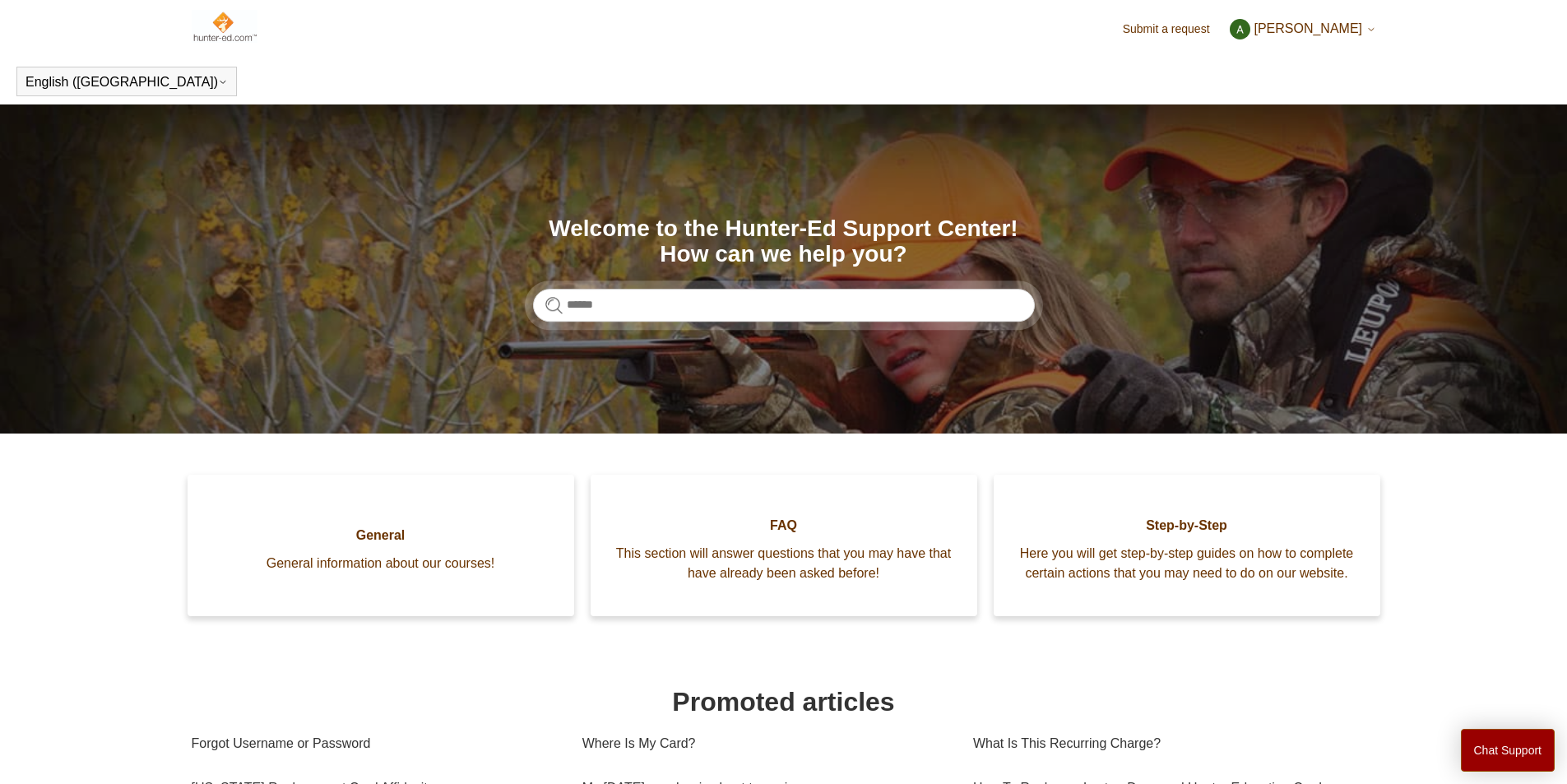
click at [1217, 27] on link "Submit a request" at bounding box center [1174, 29] width 104 height 18
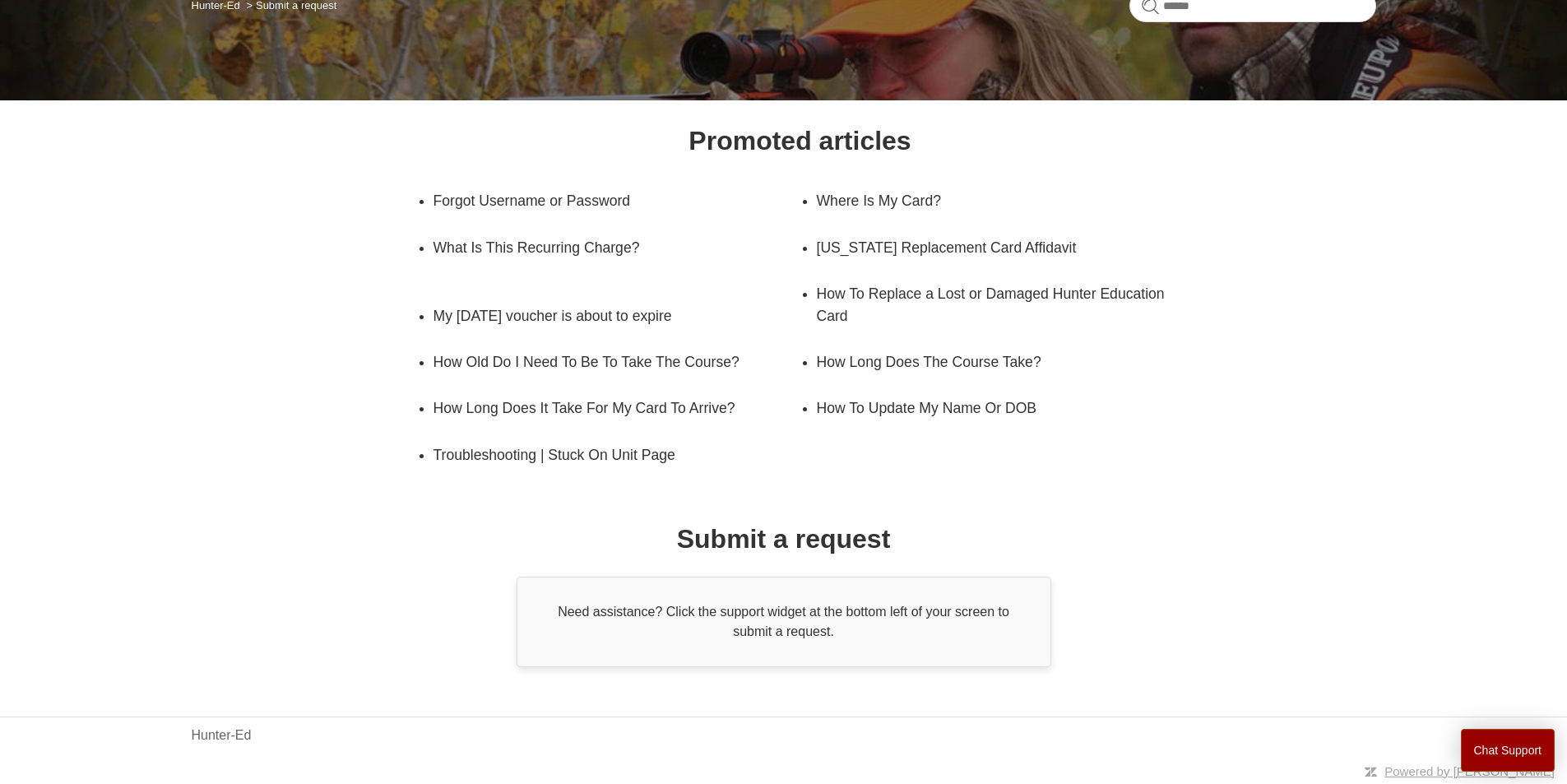
scroll to position [157, 0]
click at [1488, 750] on button "Chat Support" at bounding box center [1508, 750] width 94 height 43
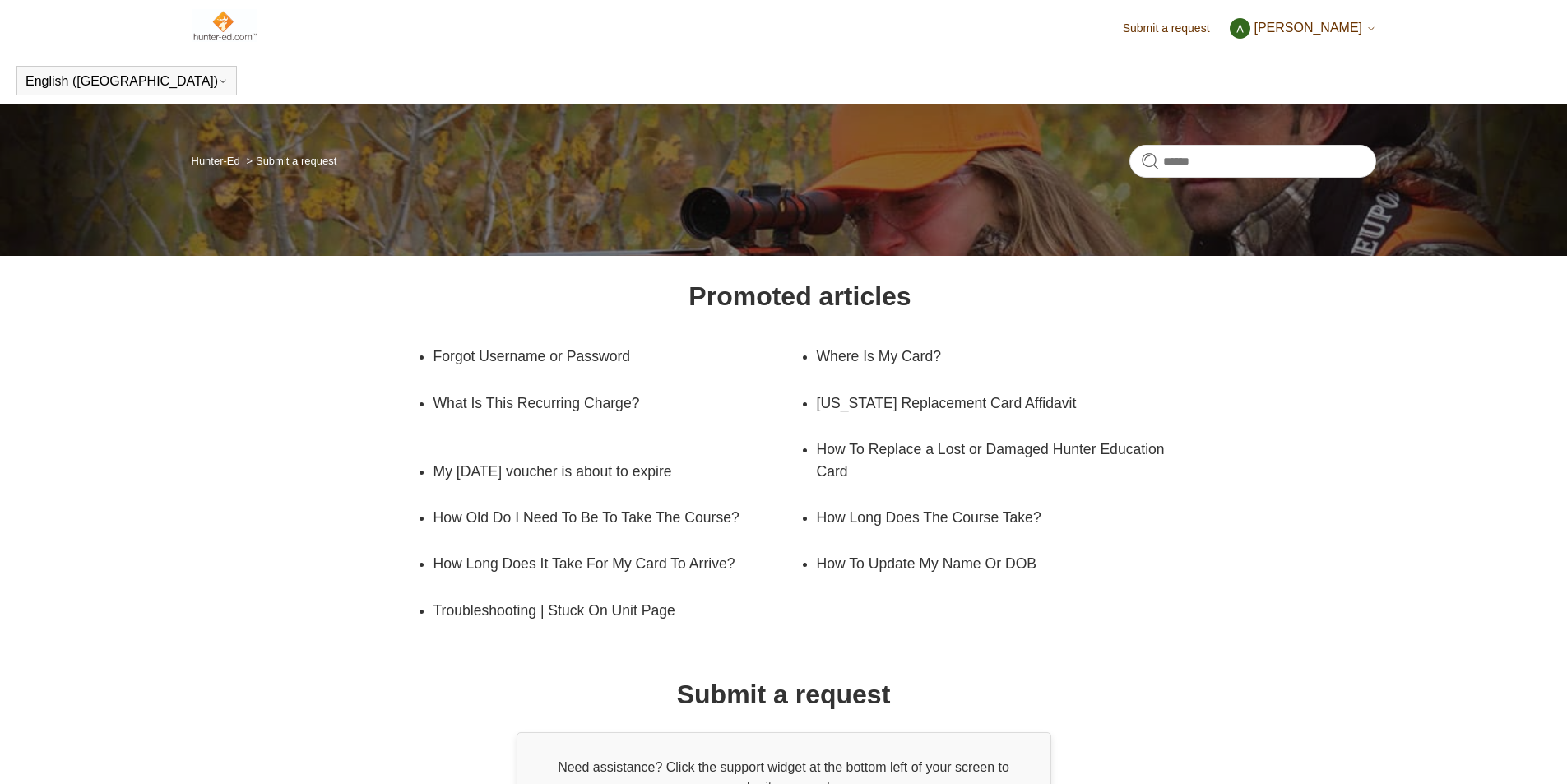
scroll to position [0, 0]
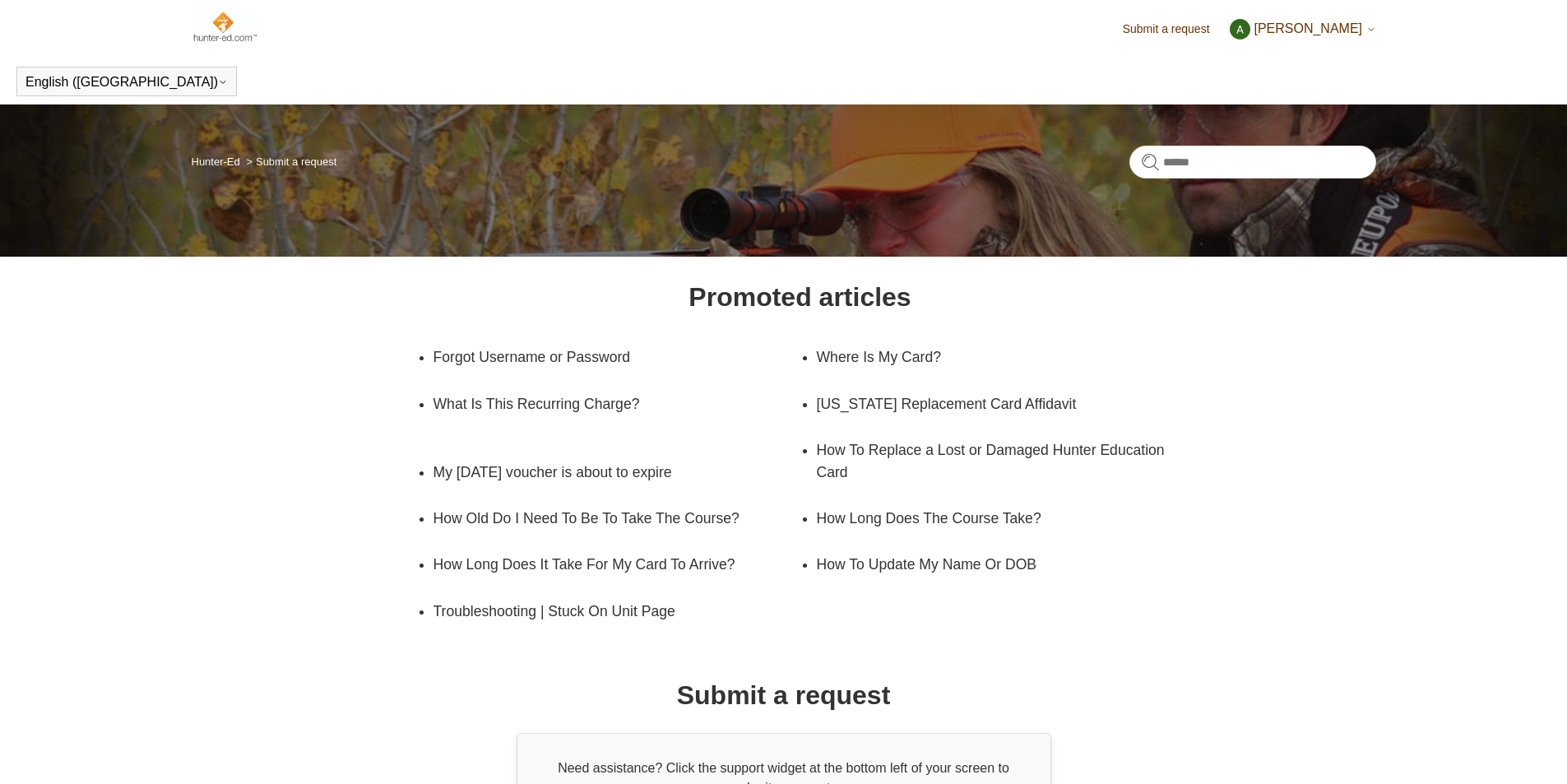
click at [208, 25] on img at bounding box center [225, 26] width 66 height 33
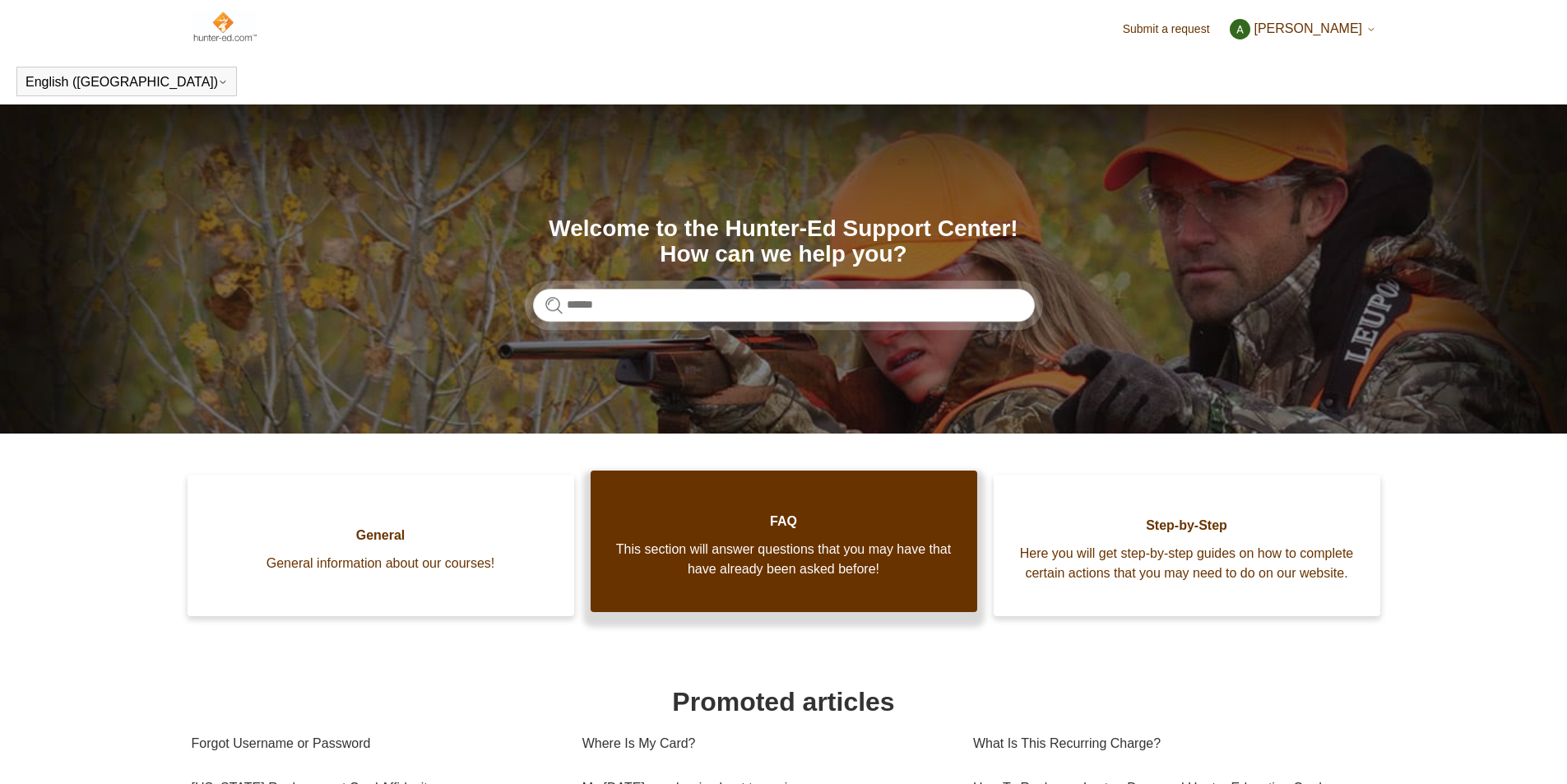
click at [872, 562] on span "This section will answer questions that you may have that have already been ask…" at bounding box center [784, 559] width 337 height 40
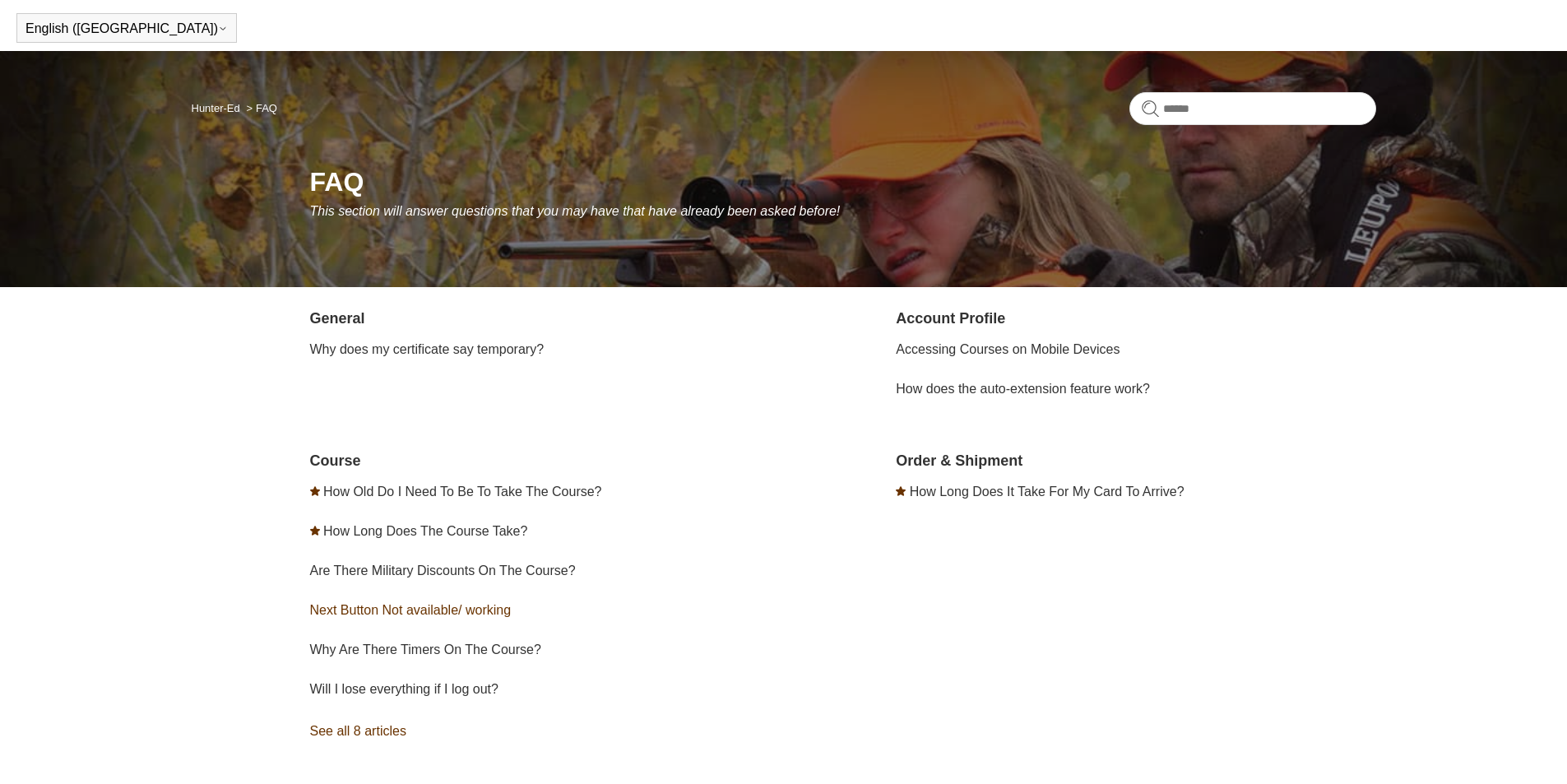
scroll to position [82, 0]
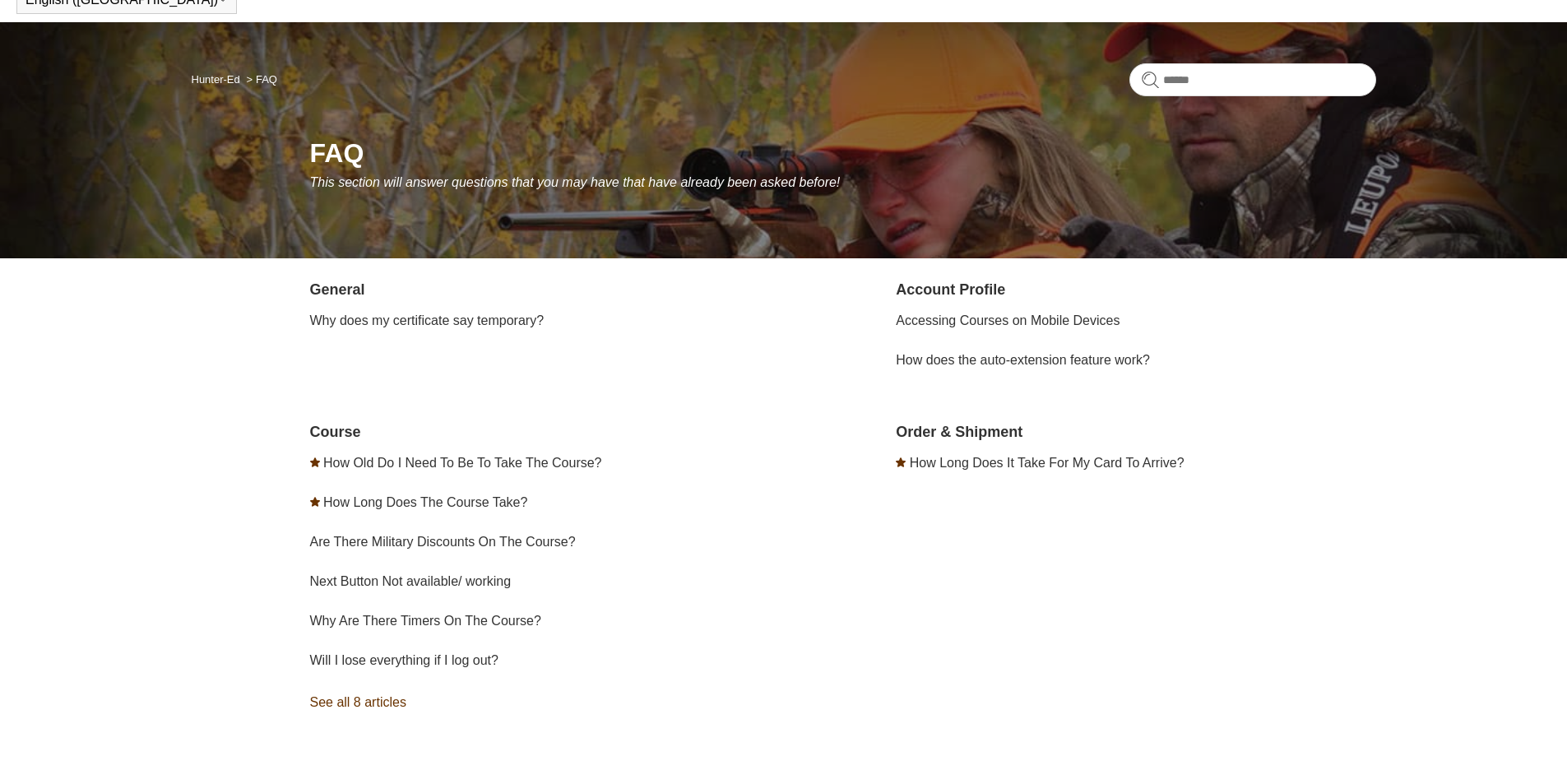
click at [375, 706] on link "See all 8 articles" at bounding box center [550, 702] width 480 height 45
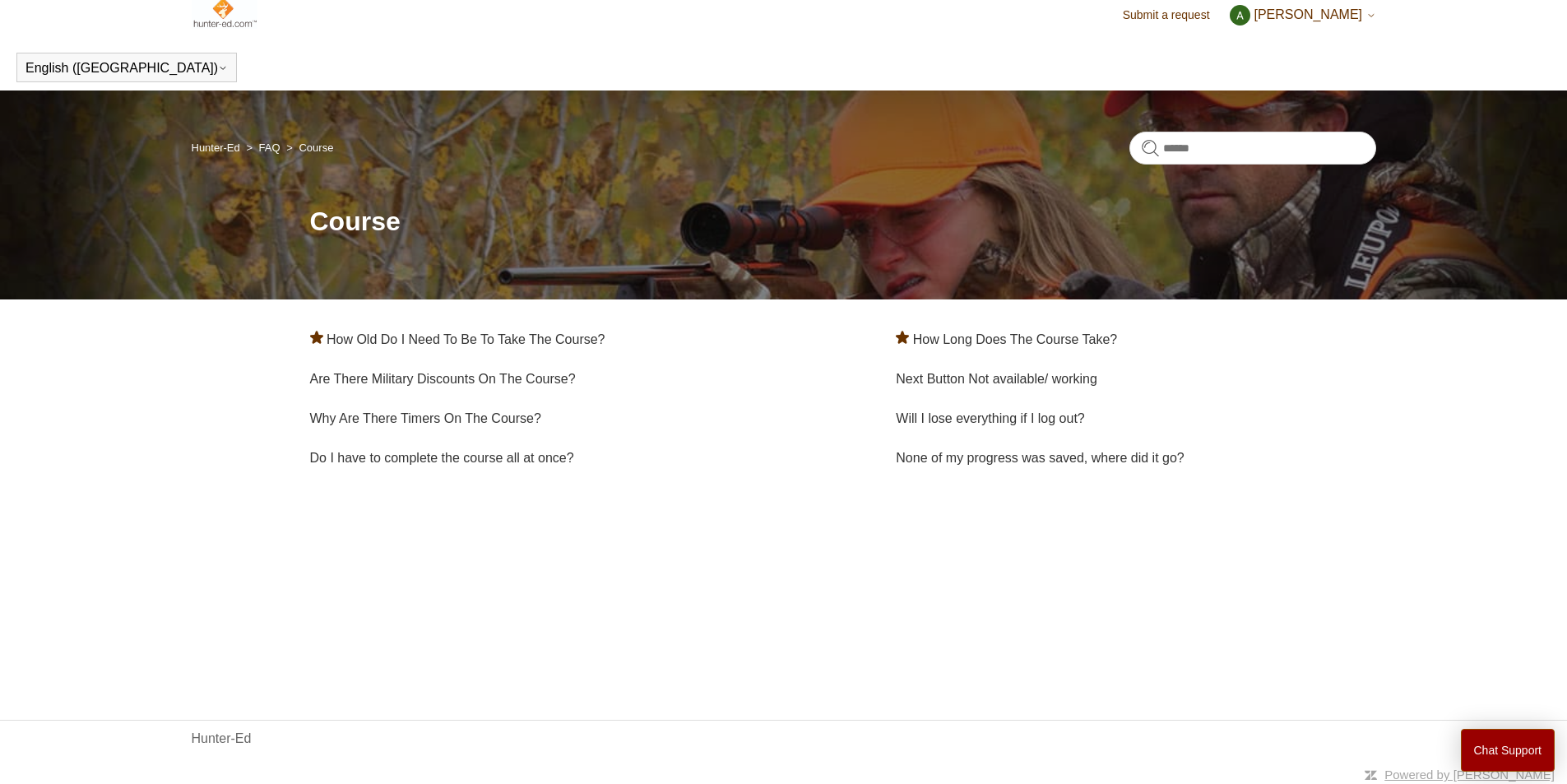
scroll to position [19, 0]
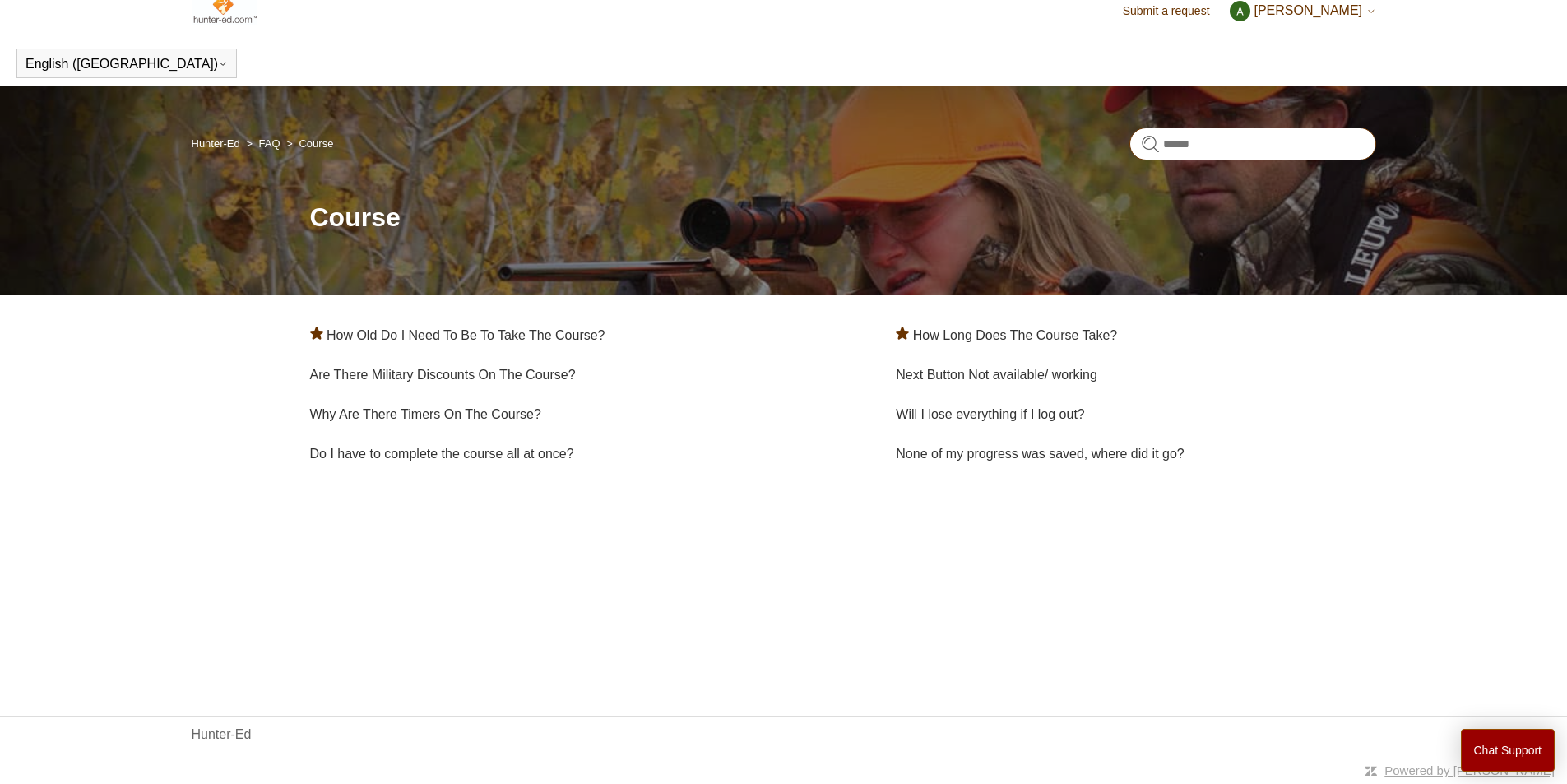
click at [1198, 145] on input "Search" at bounding box center [1252, 144] width 247 height 33
click at [273, 140] on link "FAQ" at bounding box center [269, 143] width 21 height 13
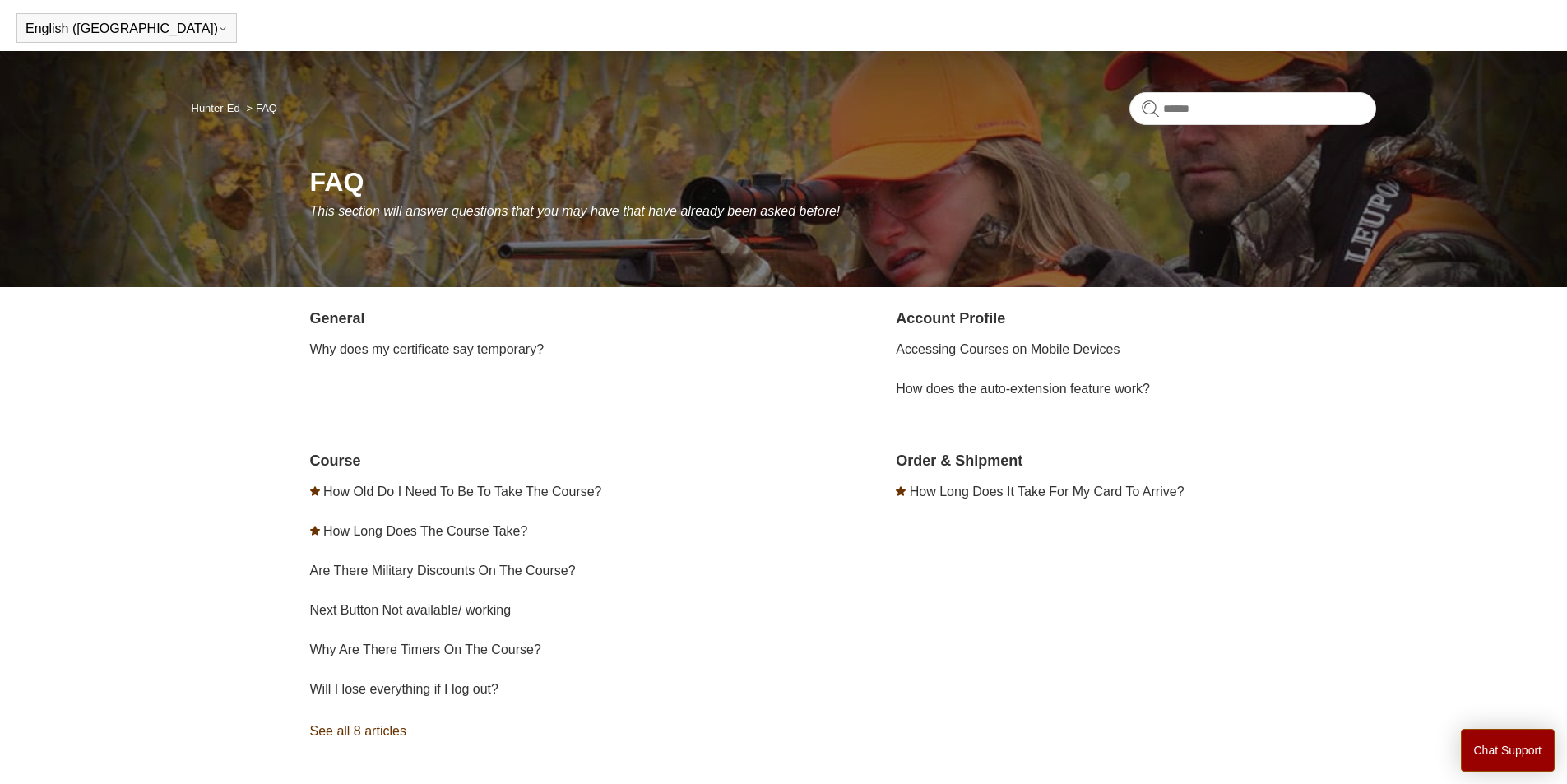
scroll to position [82, 0]
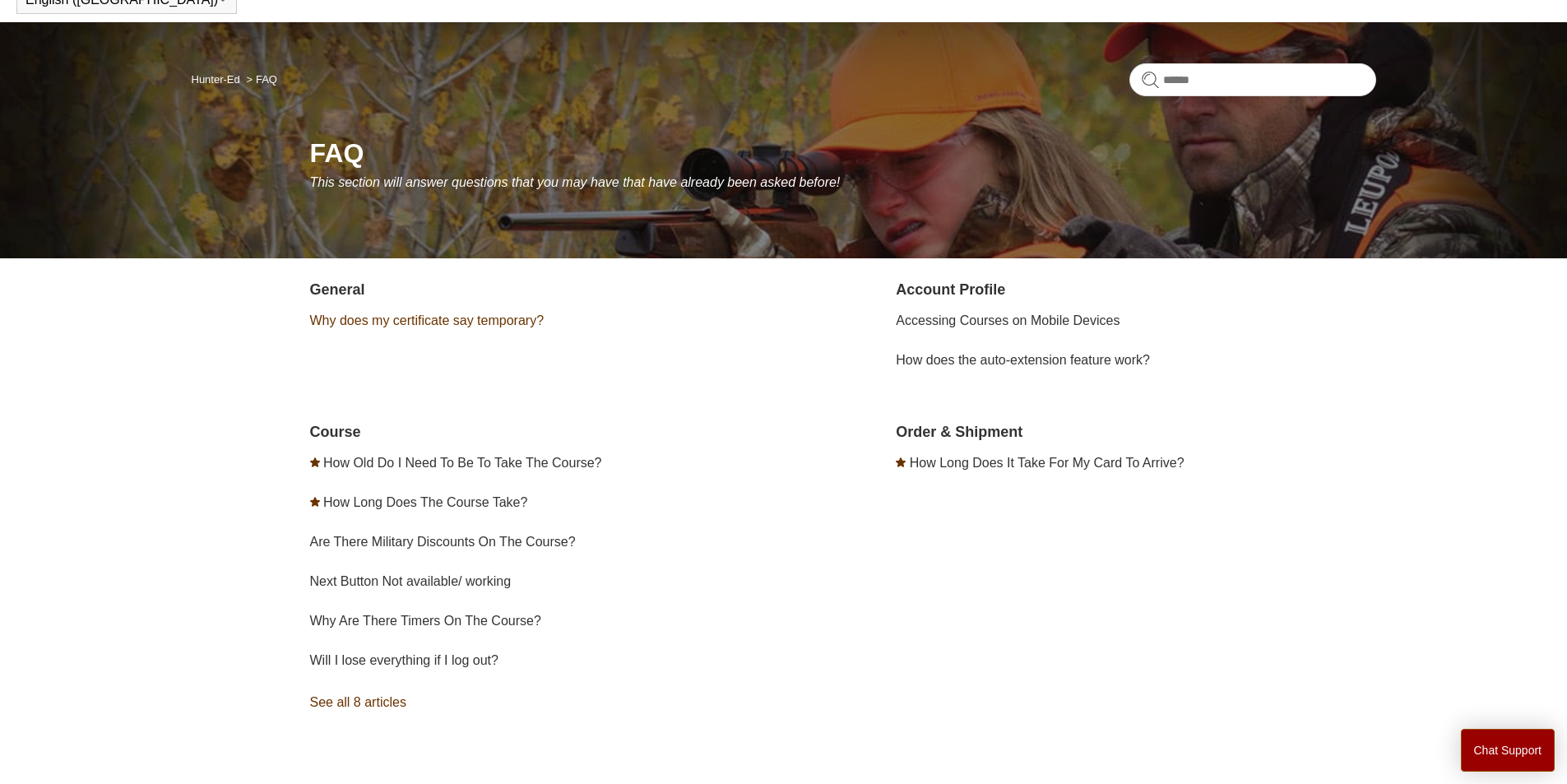
click at [496, 315] on link "Why does my certificate say temporary?" at bounding box center [428, 320] width 235 height 14
click at [447, 621] on link "Why Are There Timers On The Course?" at bounding box center [426, 620] width 231 height 14
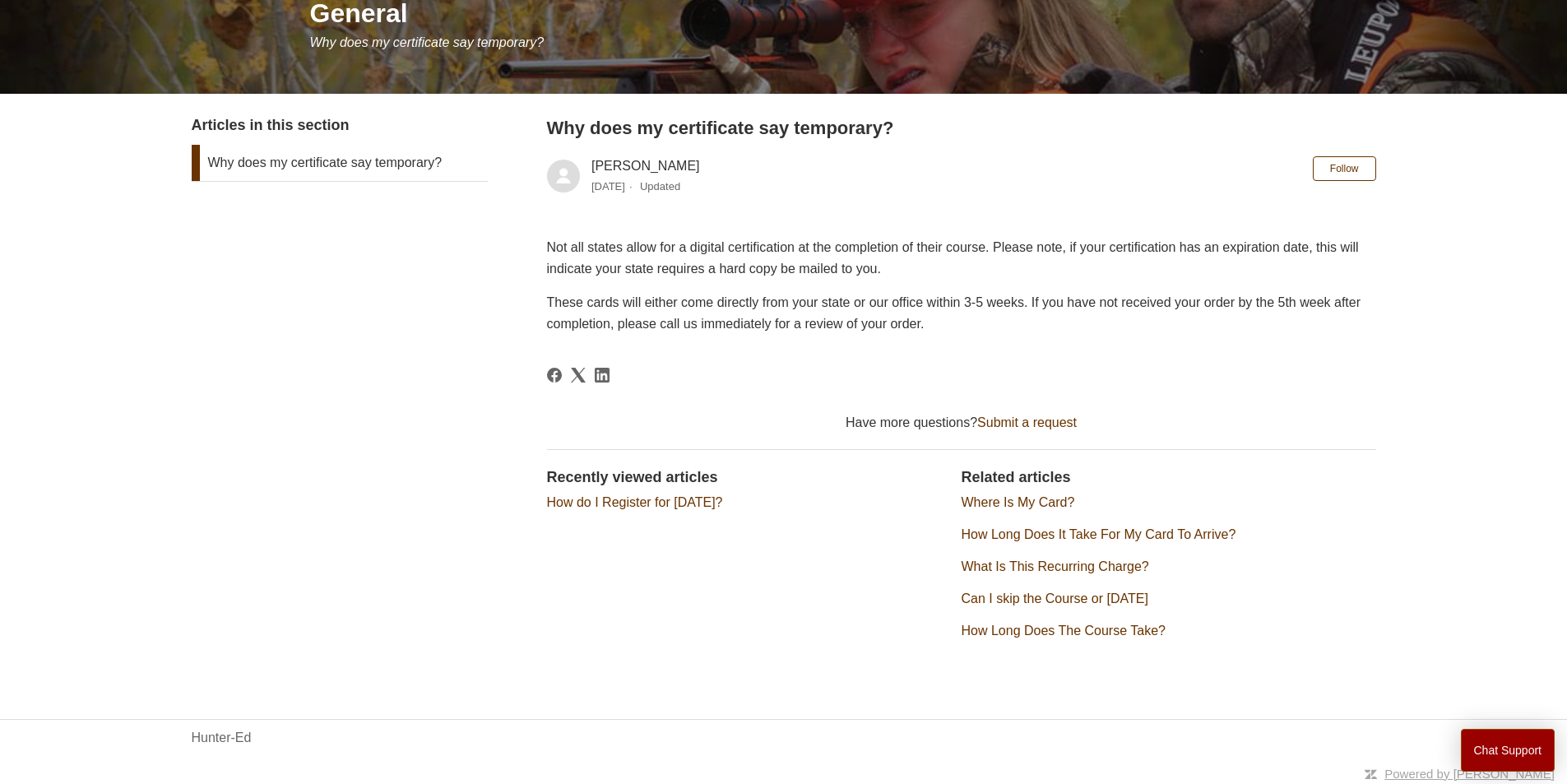
scroll to position [225, 0]
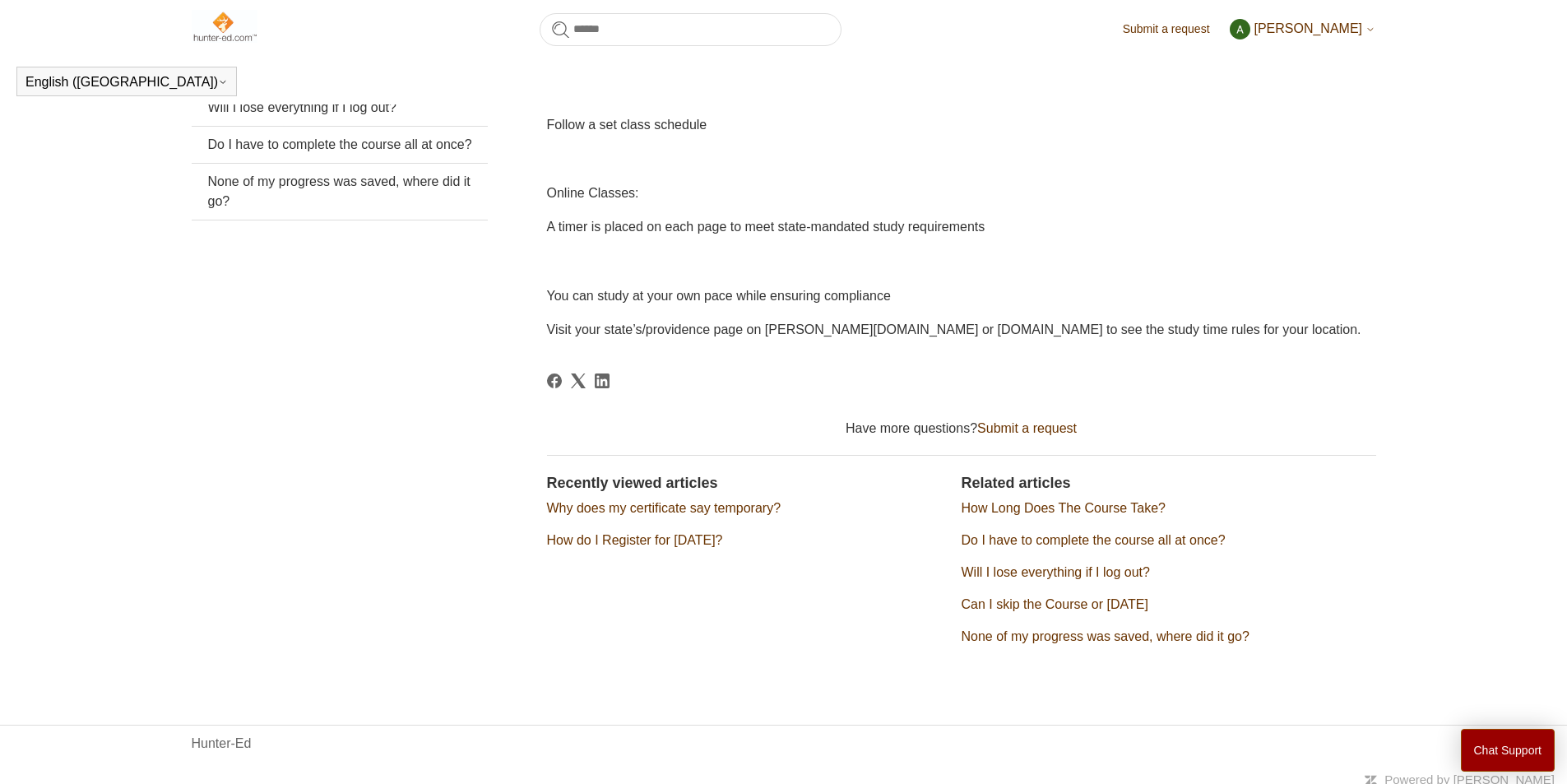
scroll to position [445, 0]
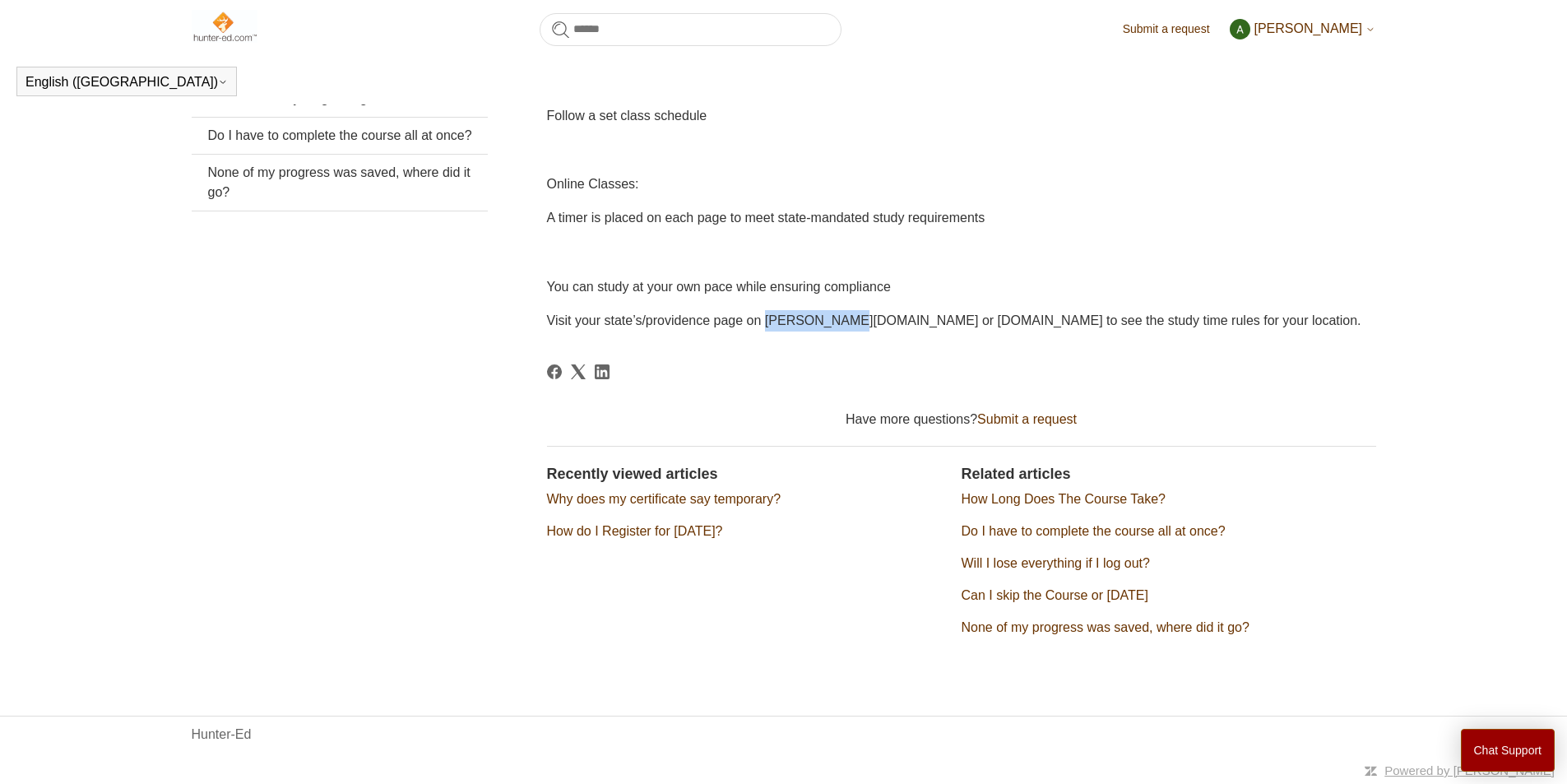
drag, startPoint x: 789, startPoint y: 320, endPoint x: 879, endPoint y: 331, distance: 90.7
click at [879, 331] on p "Visit your state’s/providence page on [PERSON_NAME][DOMAIN_NAME] or [DOMAIN_NAM…" at bounding box center [961, 320] width 829 height 21
click at [916, 317] on span "Visit your state’s/providence page on Hunt-Ed.com or iLearnToHunt.com to see th…" at bounding box center [954, 320] width 815 height 14
drag, startPoint x: 891, startPoint y: 327, endPoint x: 1007, endPoint y: 328, distance: 116.0
click at [1007, 327] on span "Visit your state’s/providence page on Hunt-Ed.com or iLearnToHunt.com to see th…" at bounding box center [954, 320] width 815 height 14
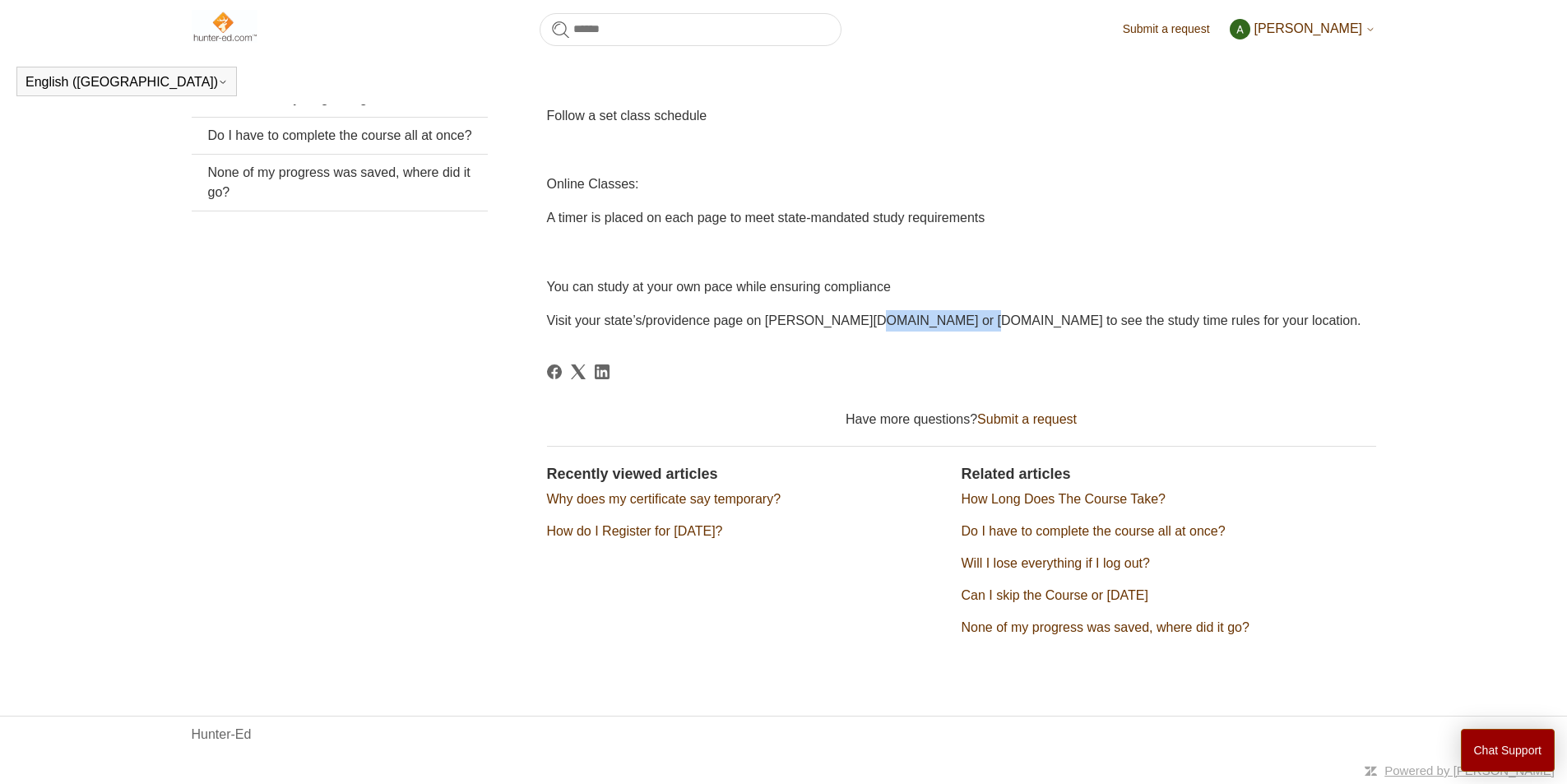
copy span "iLearnToHunt.com"
